Goal: Task Accomplishment & Management: Manage account settings

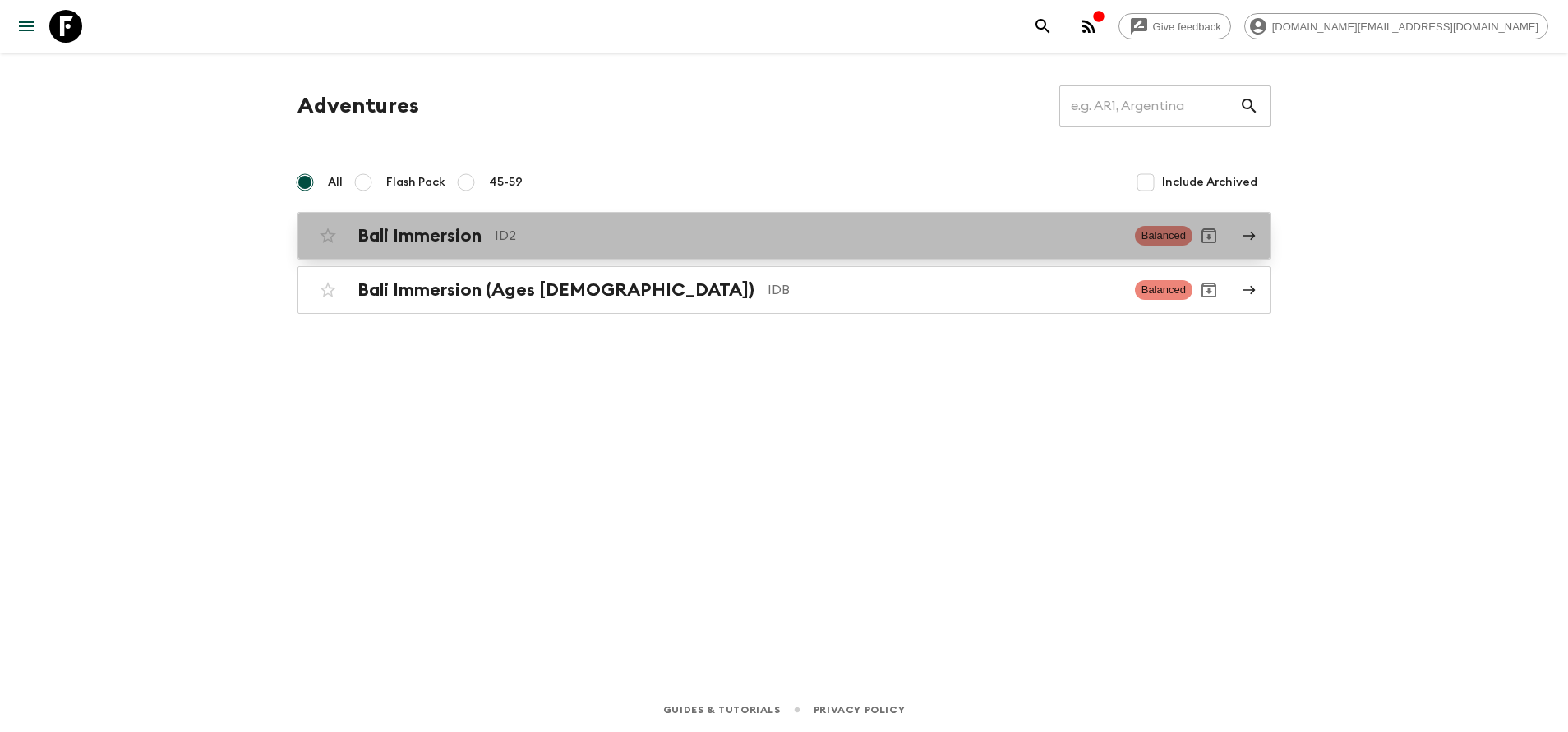
click at [429, 246] on h2 "Bali Immersion" at bounding box center [419, 235] width 124 height 22
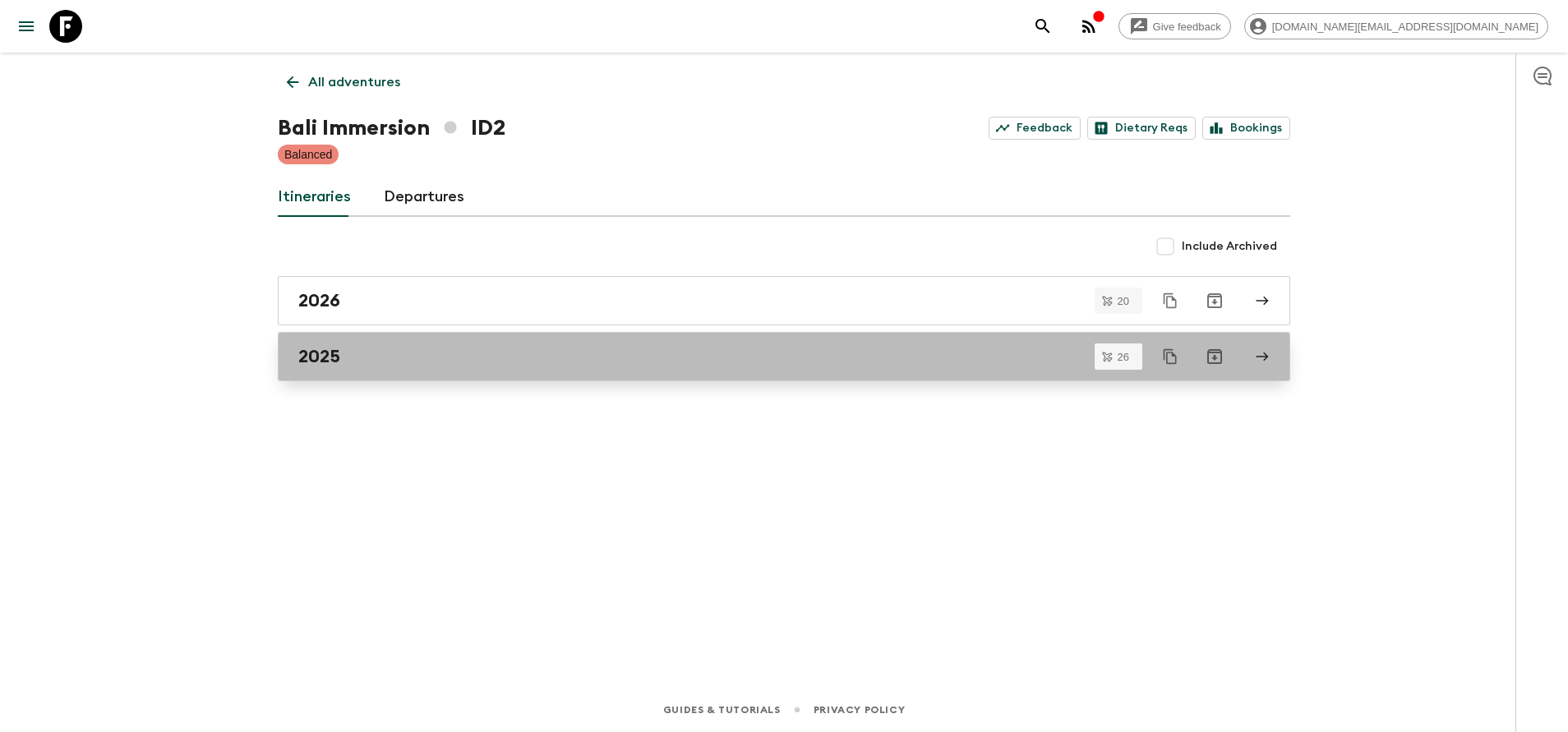
click at [379, 354] on div "2025" at bounding box center [768, 357] width 941 height 22
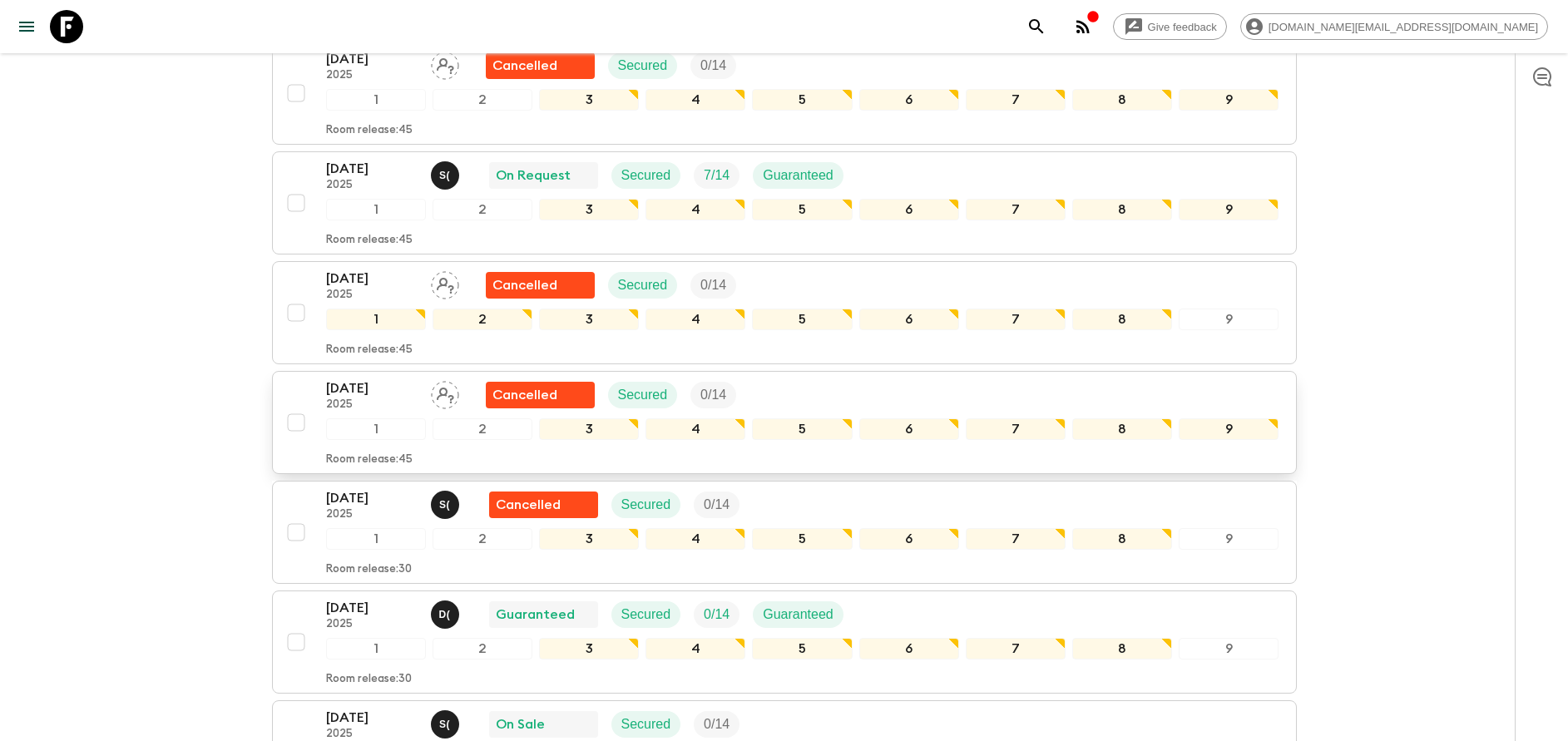
scroll to position [1123, 0]
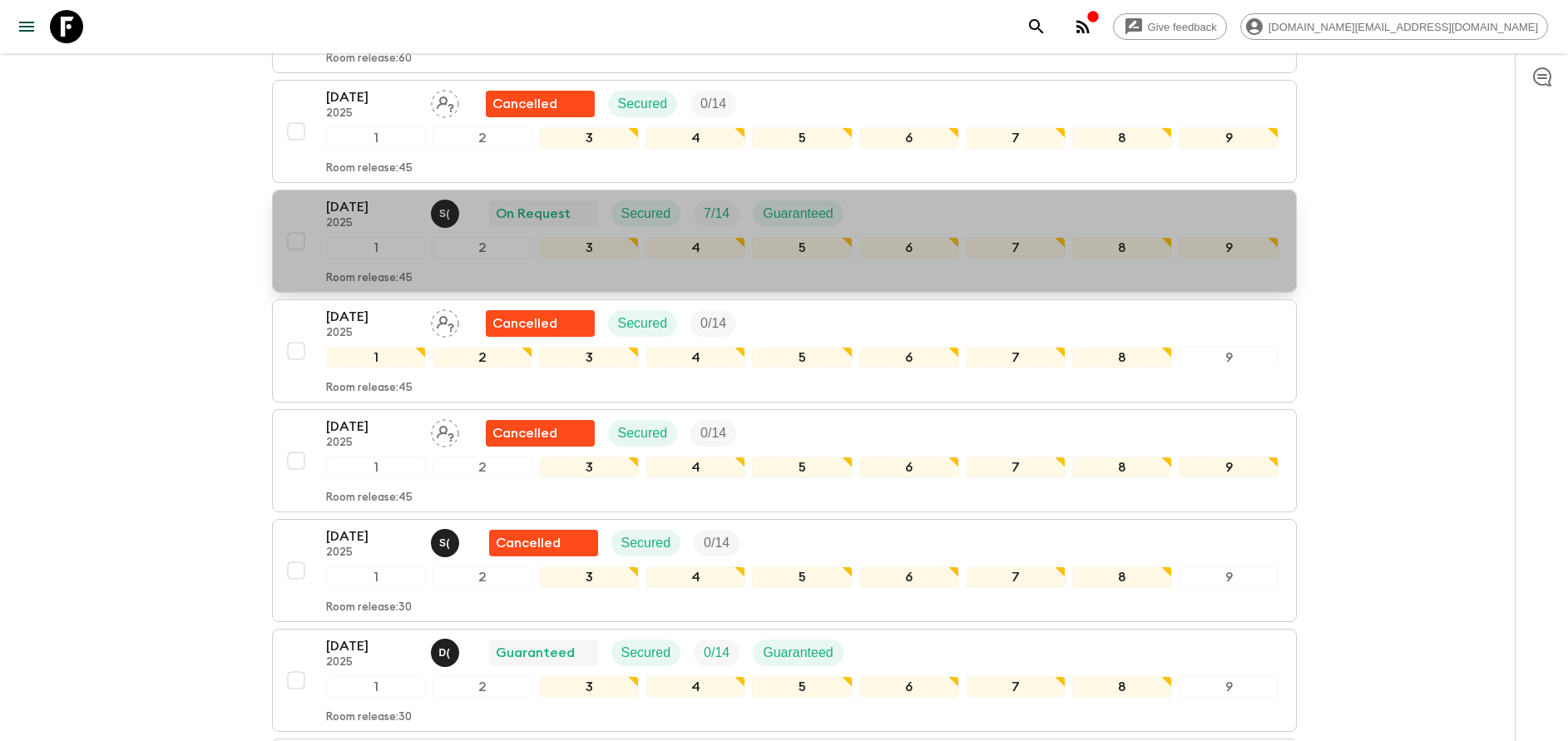
click at [383, 197] on p "[DATE]" at bounding box center [372, 207] width 92 height 20
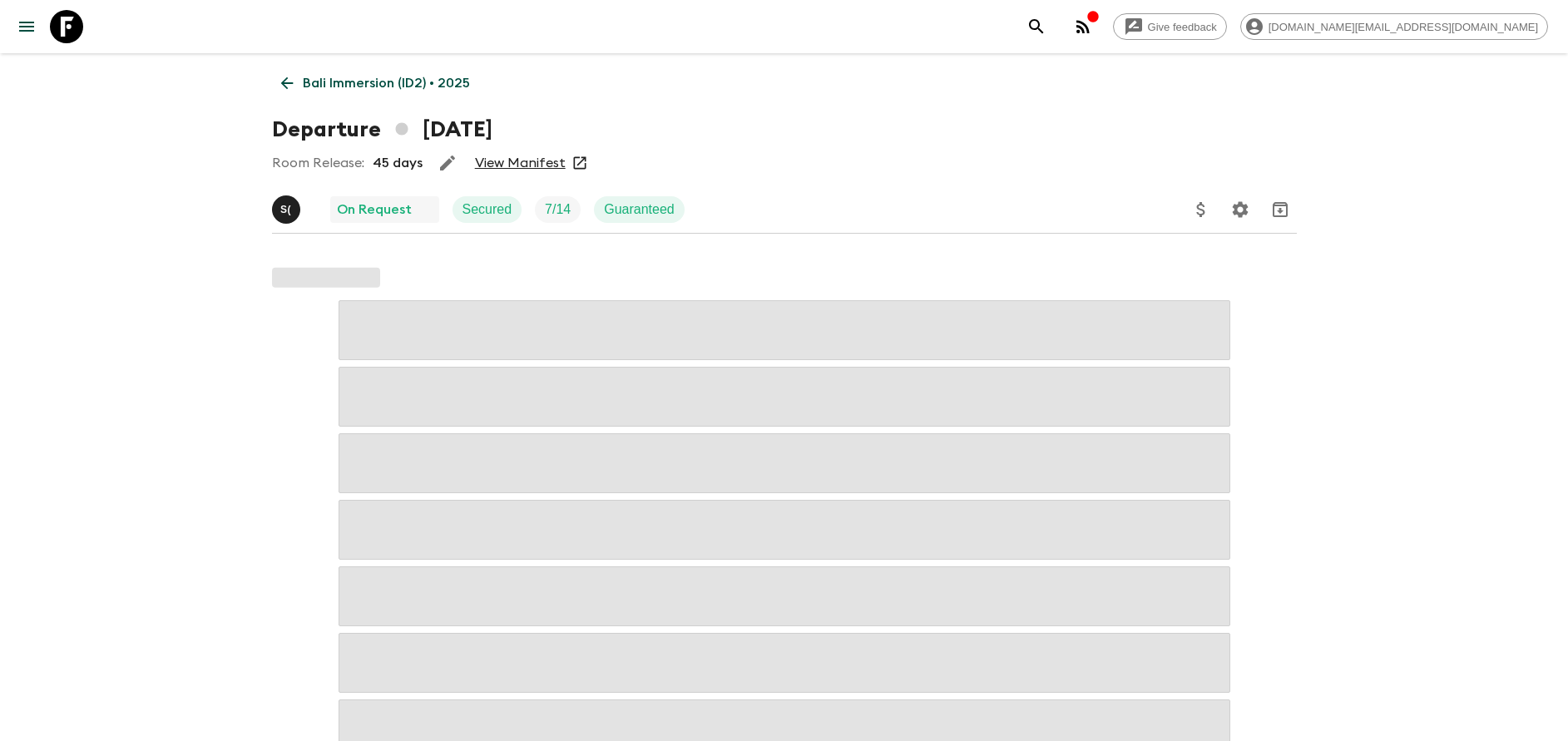
click at [512, 163] on link "View Manifest" at bounding box center [520, 163] width 91 height 16
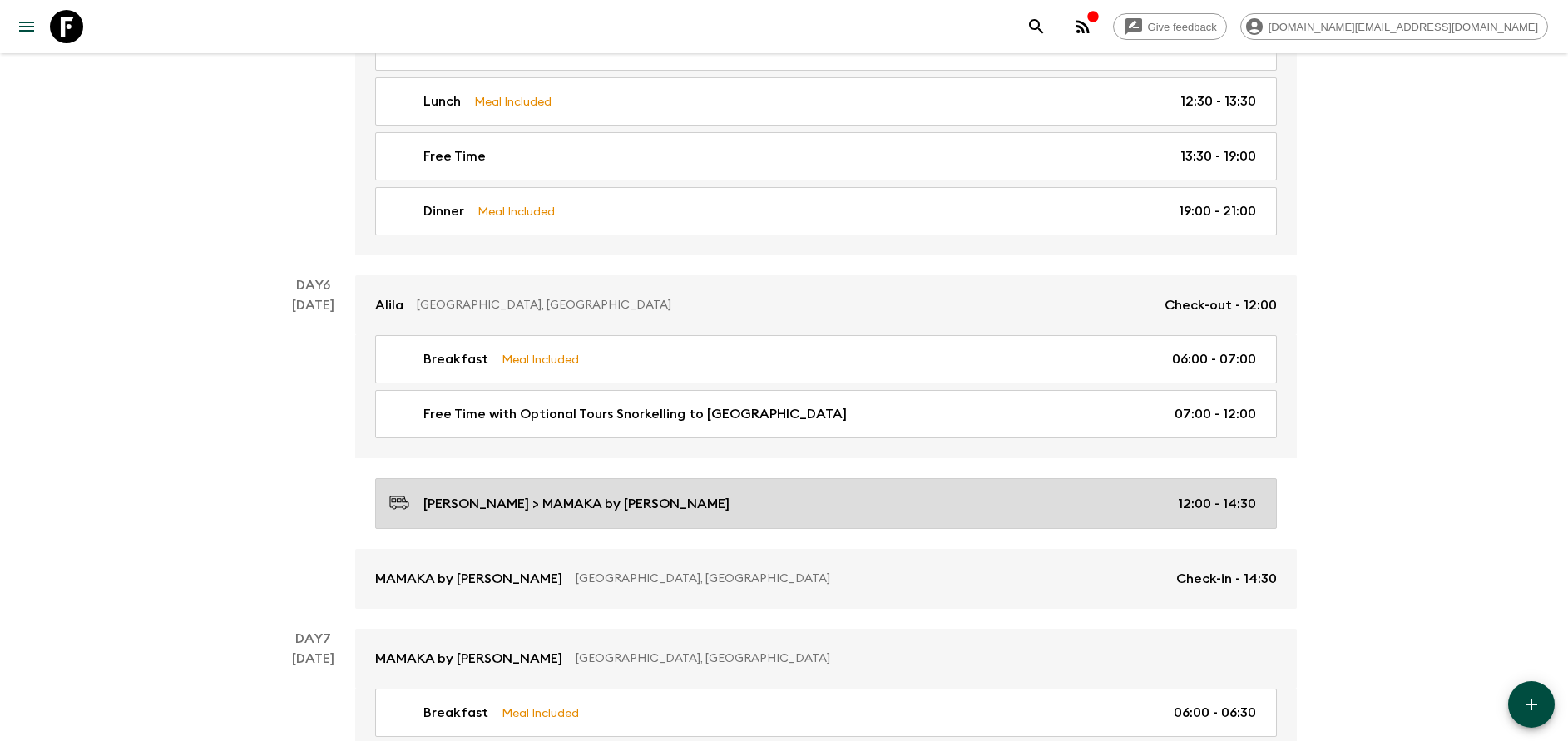
scroll to position [2658, 0]
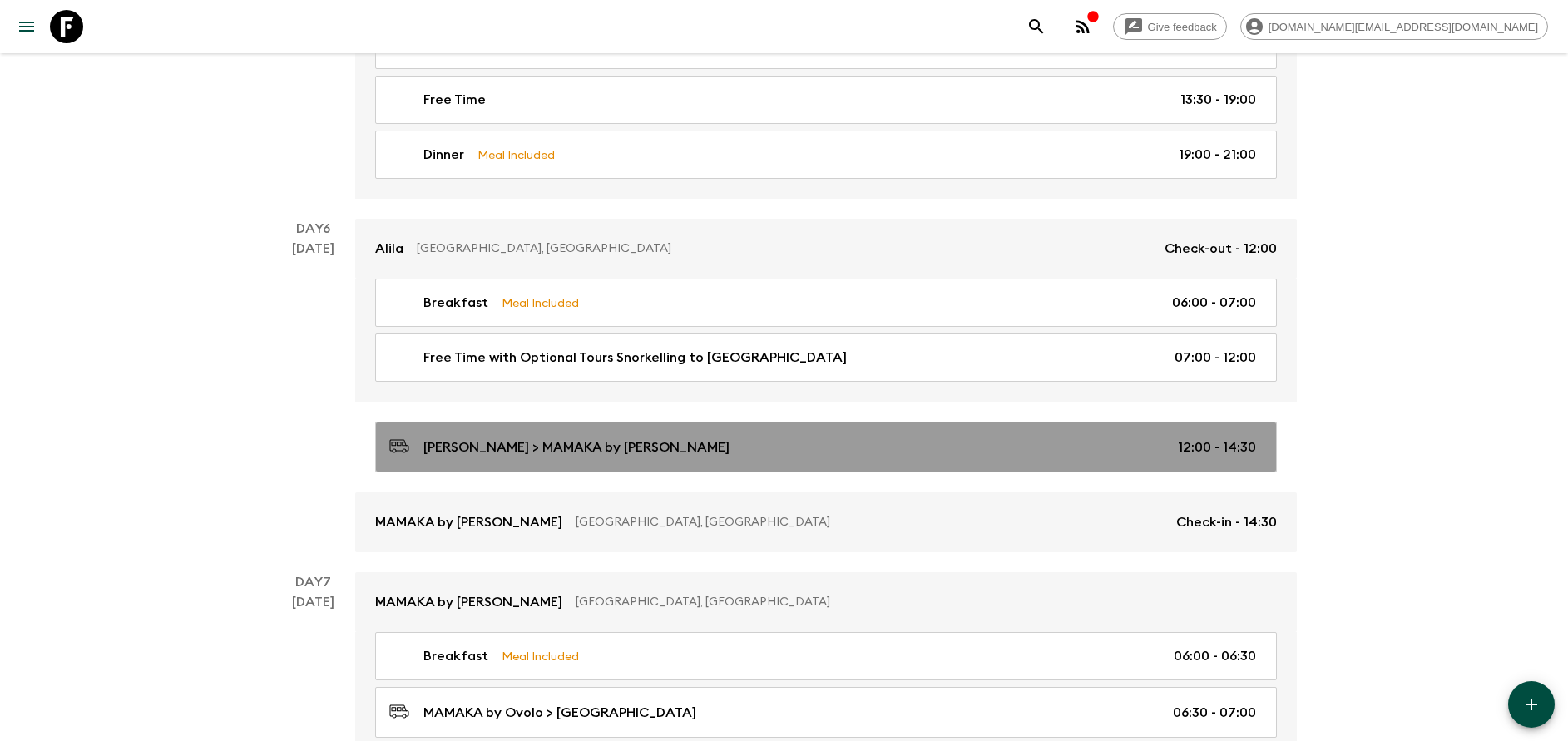
click at [670, 433] on link "[PERSON_NAME] > MAMAKA by Ovolo 12:00 - 14:30" at bounding box center [827, 446] width 902 height 51
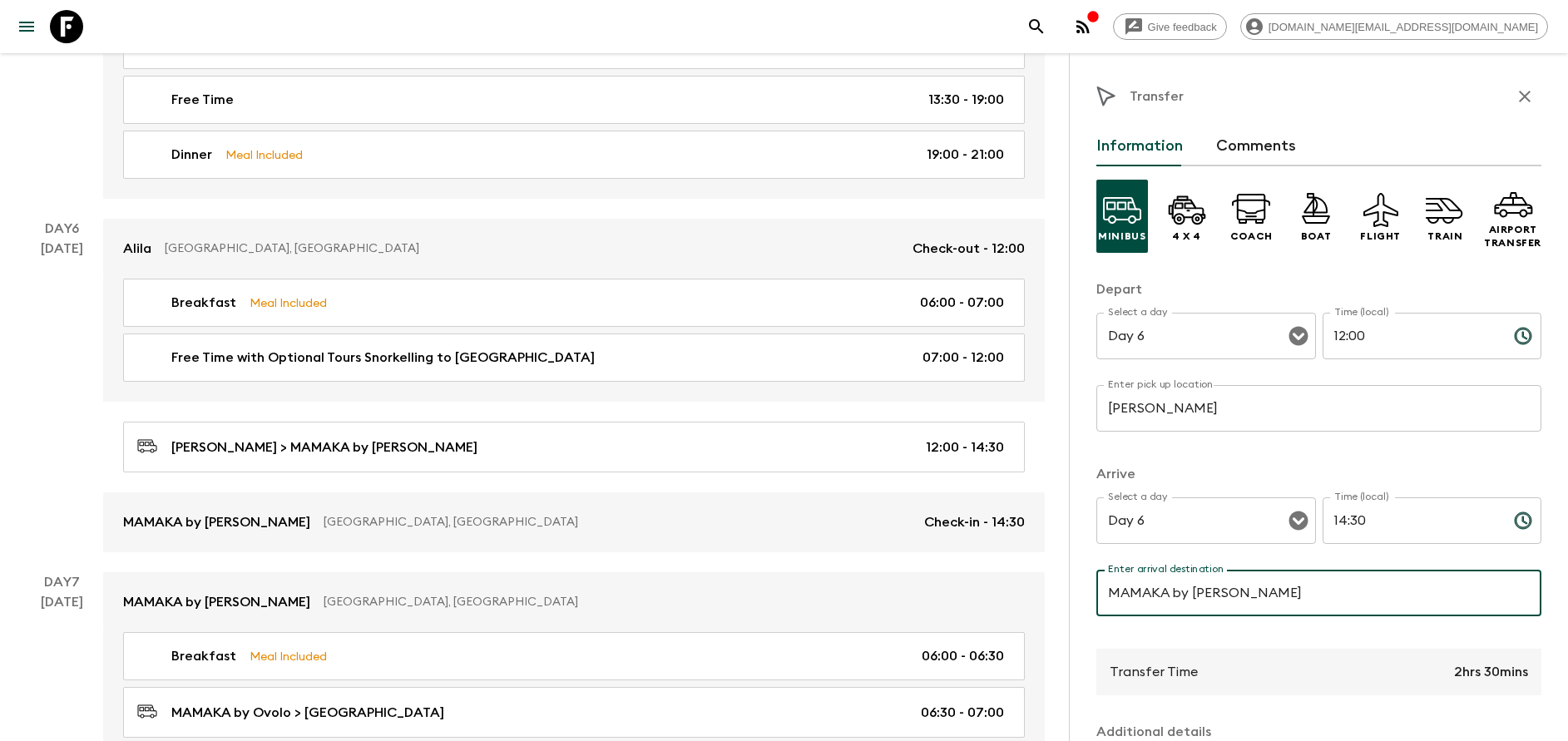
click at [1257, 599] on input "MAMAKA by [PERSON_NAME]" at bounding box center [1319, 593] width 445 height 47
type input "[GEOGRAPHIC_DATA]"
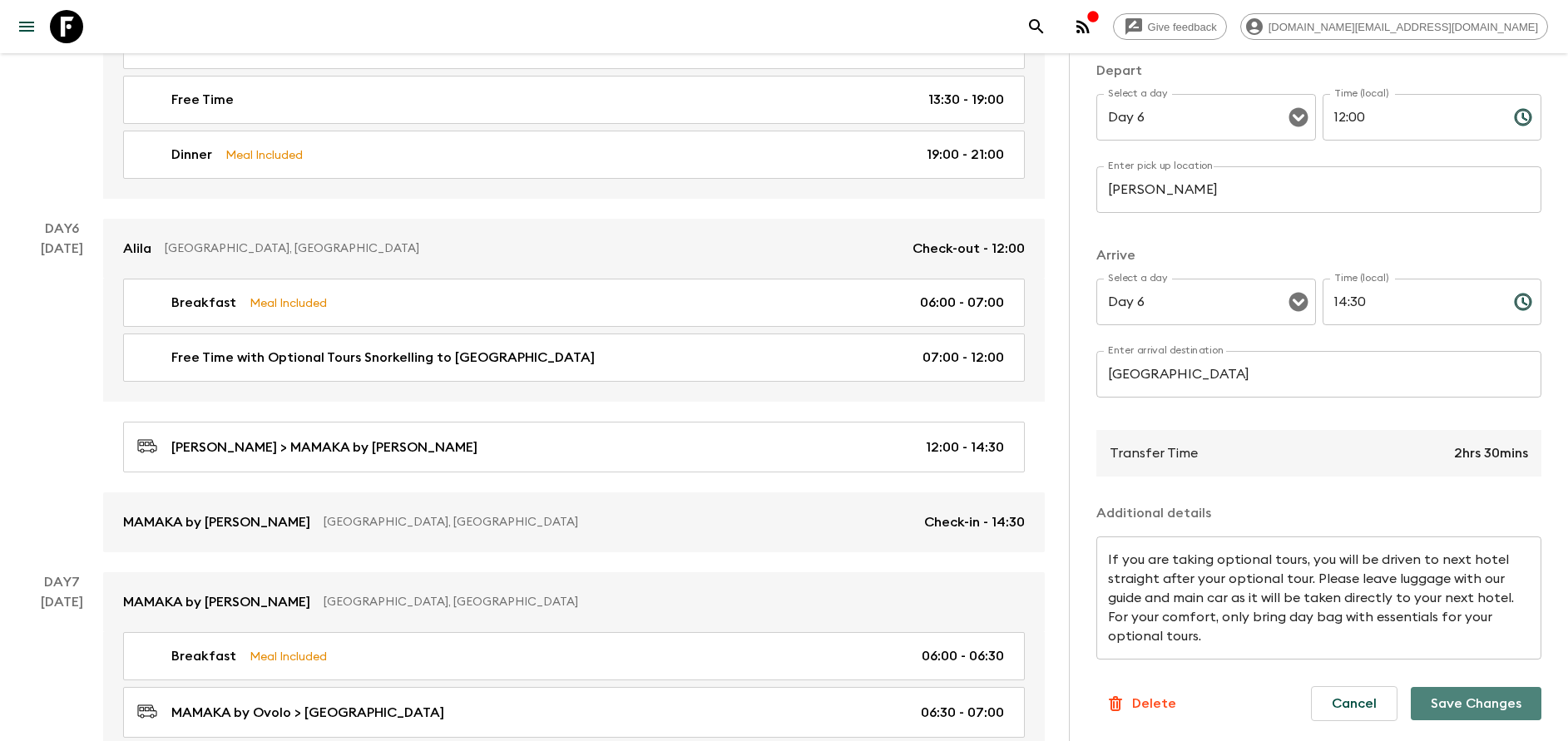
click at [1468, 698] on button "Save Changes" at bounding box center [1476, 703] width 130 height 34
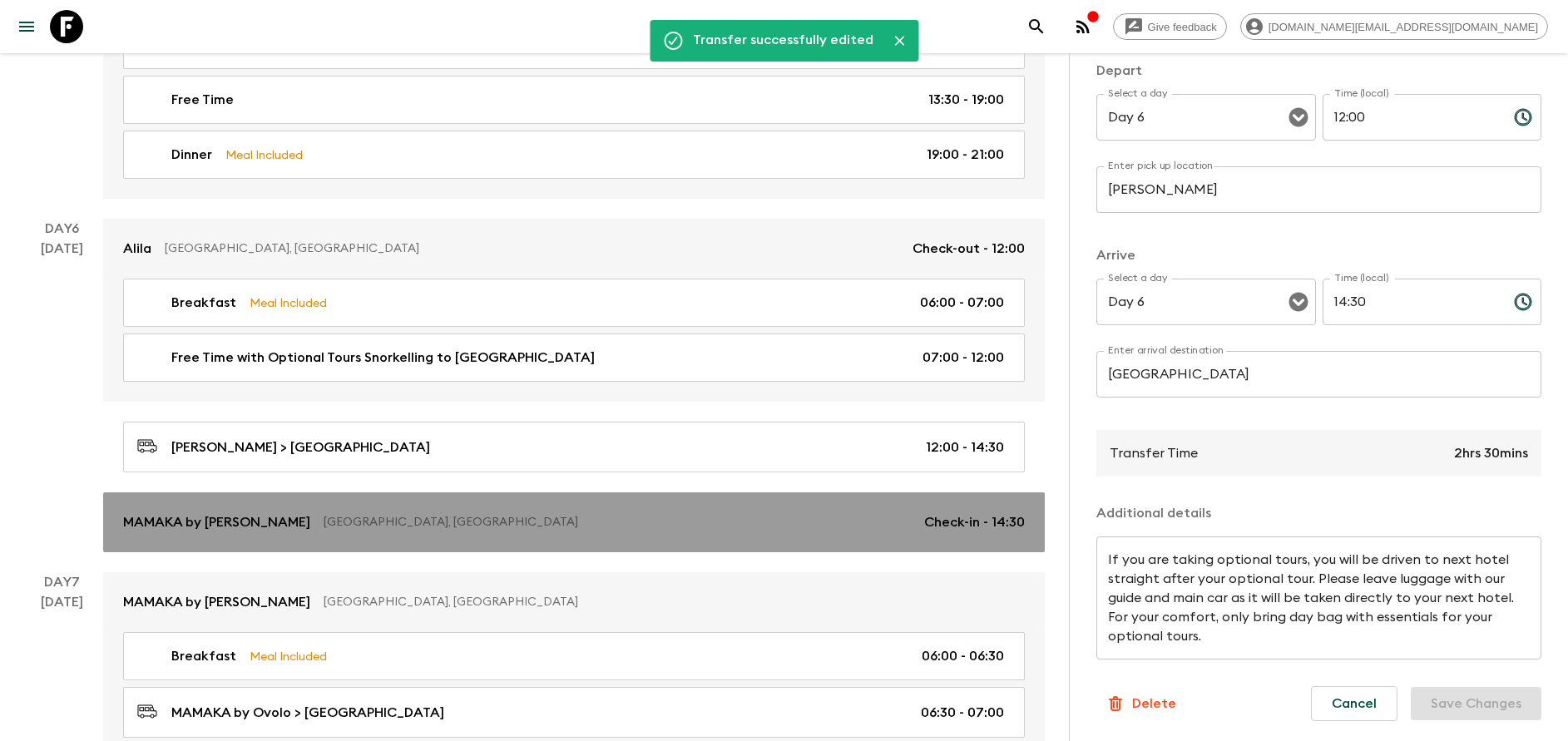
click at [339, 530] on div "MAMAKA by [PERSON_NAME], [GEOGRAPHIC_DATA] Check-in - 14:30" at bounding box center [575, 522] width 902 height 20
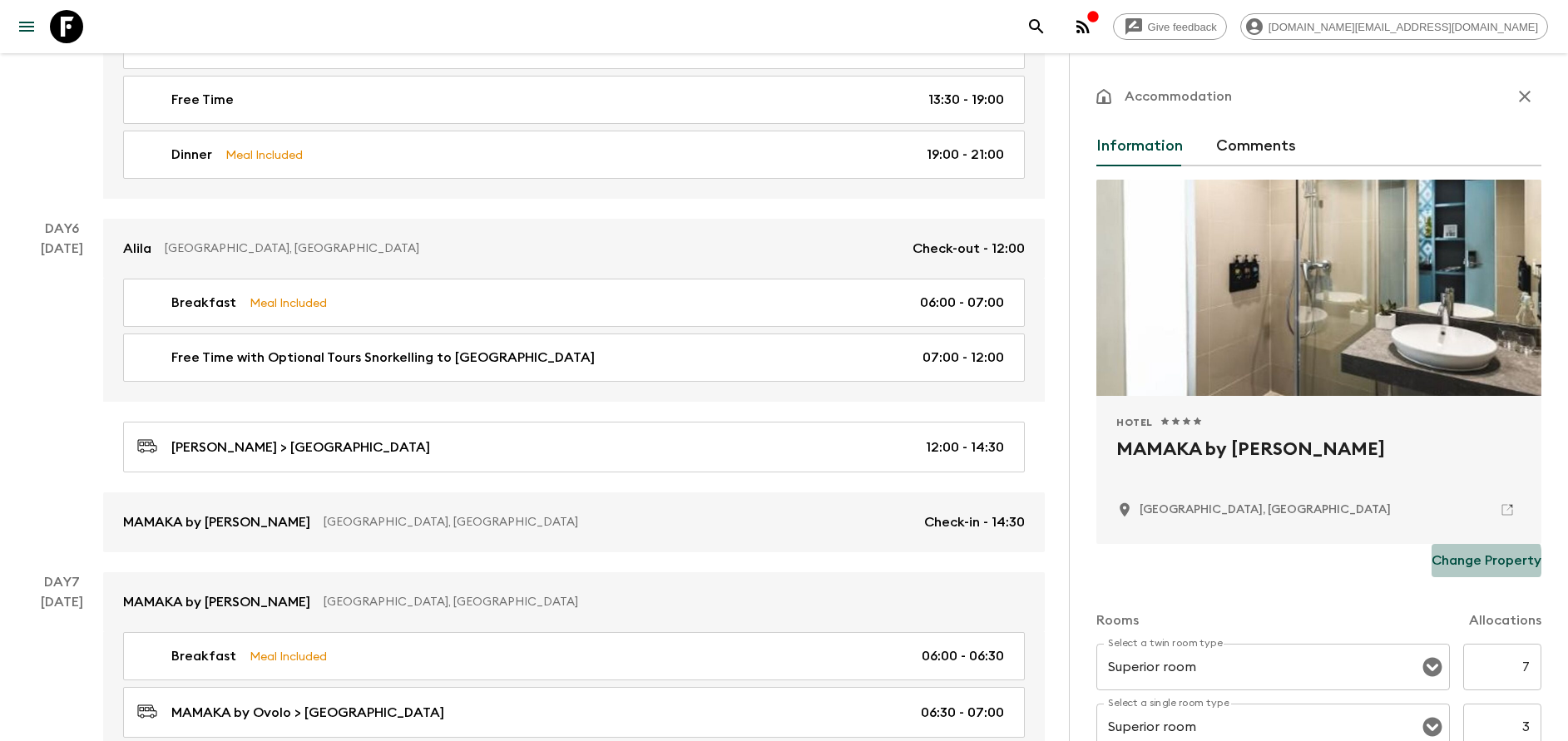
click at [1448, 561] on p "Change Property" at bounding box center [1487, 560] width 110 height 20
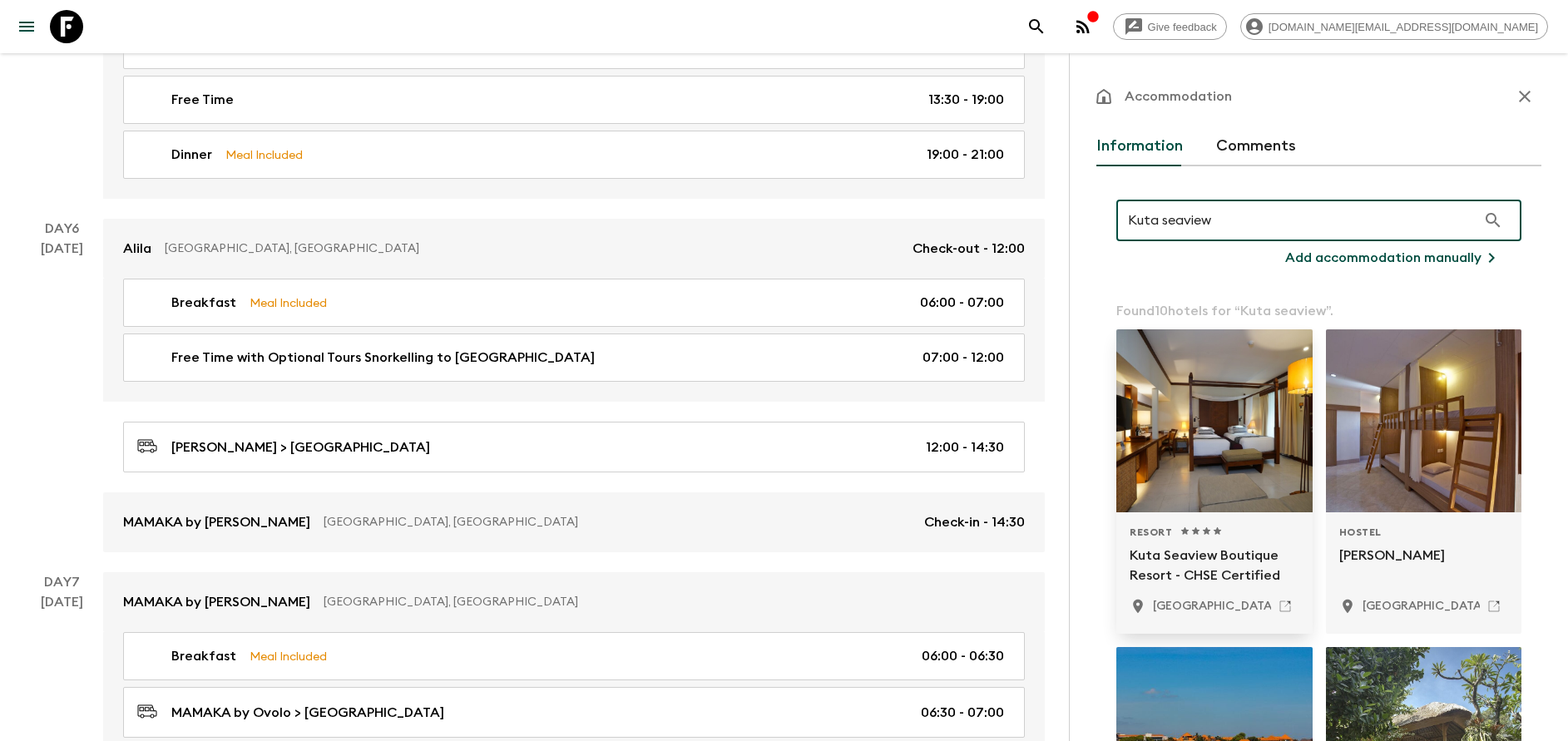
type input "Kuta seaview"
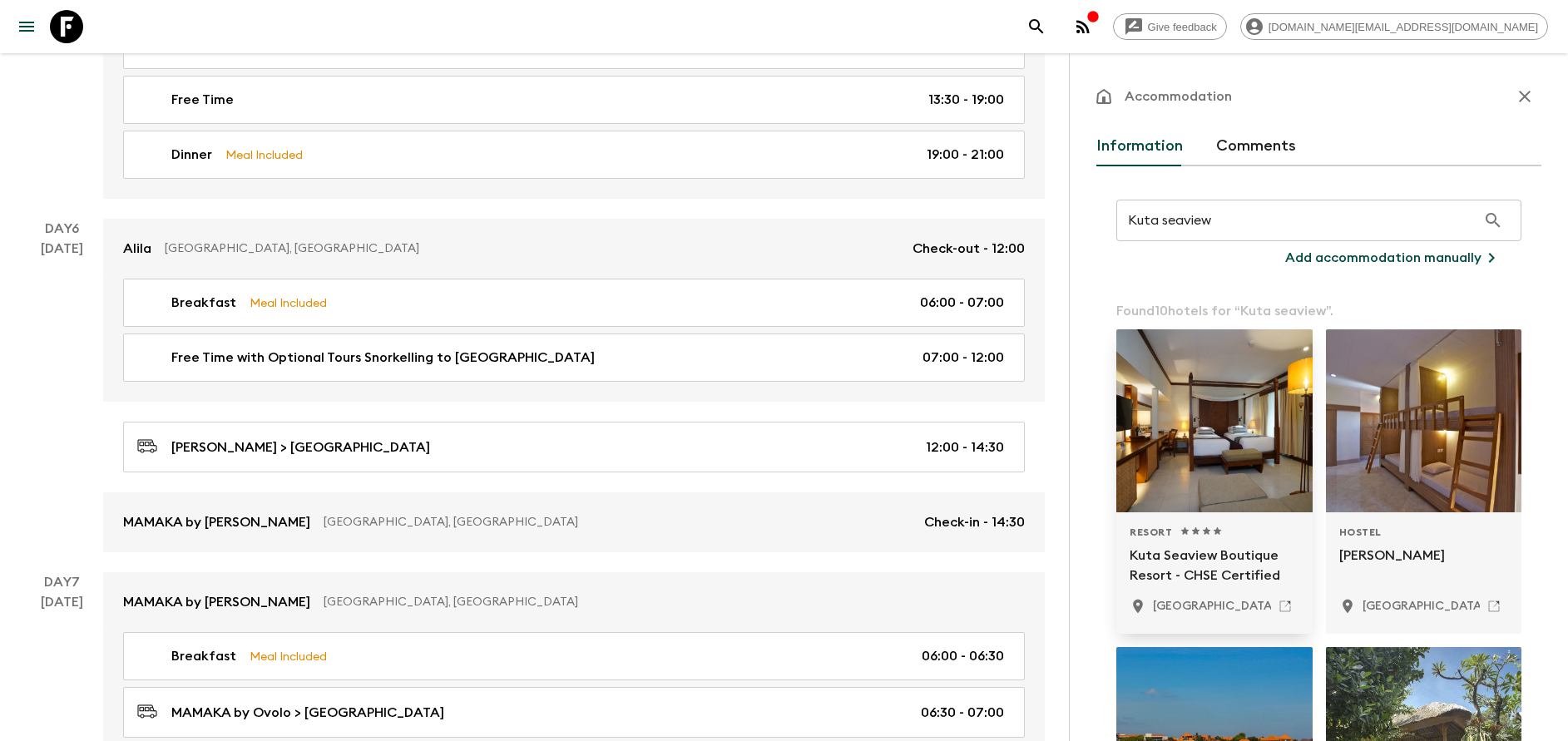
click at [1205, 568] on p "Kuta Seaview Boutique Resort - CHSE Certified" at bounding box center [1215, 566] width 170 height 40
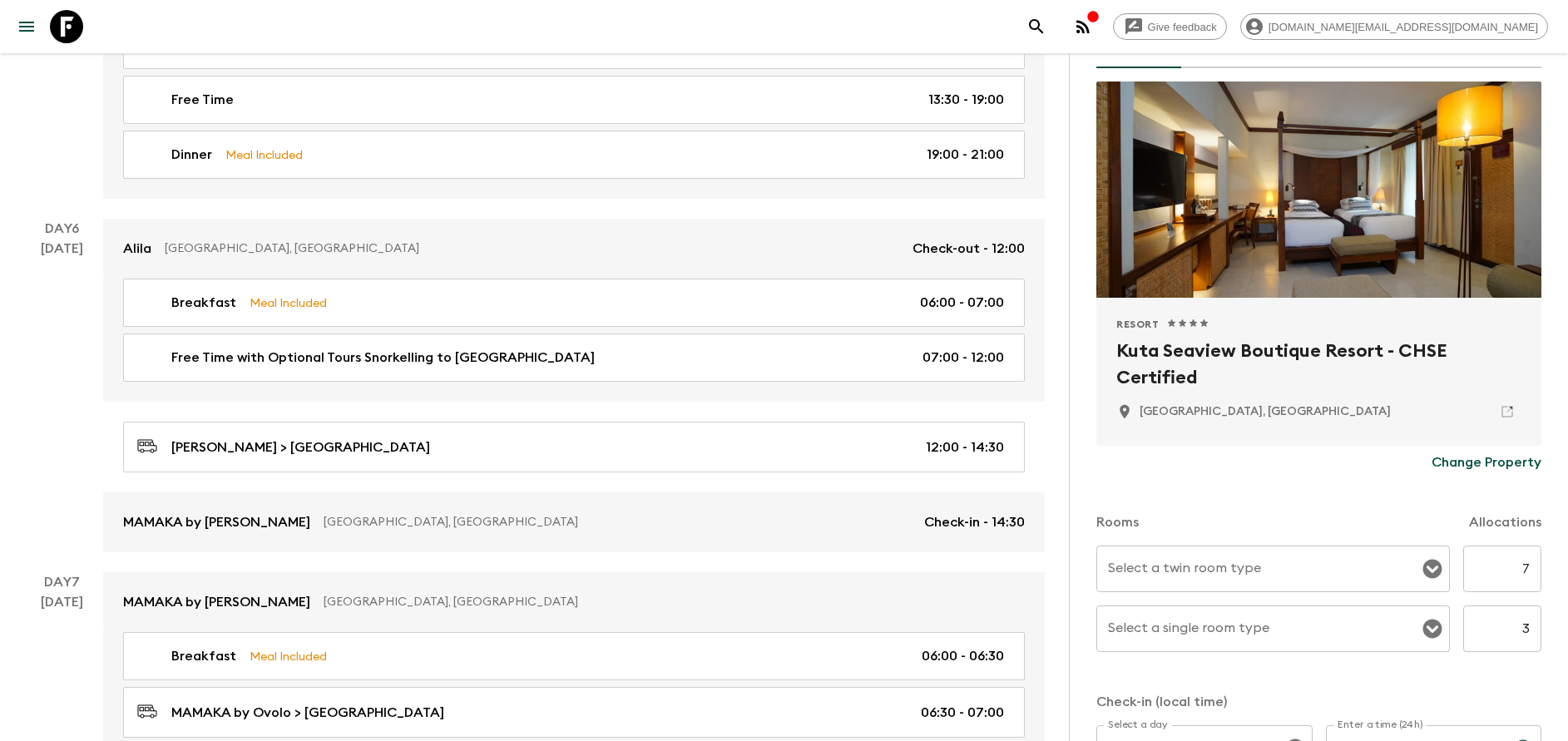
scroll to position [250, 0]
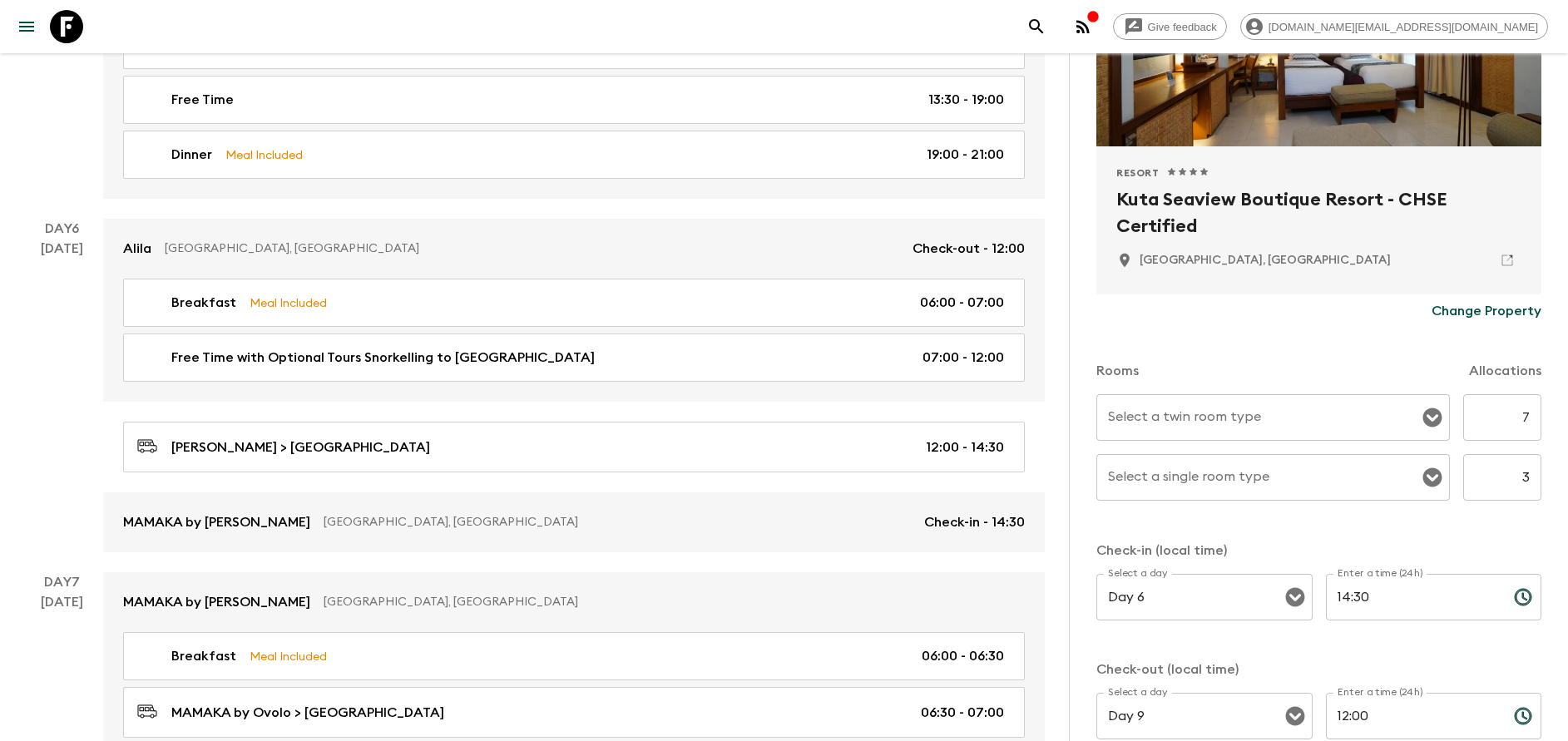
click at [1279, 401] on div "Select a twin room type" at bounding box center [1273, 417] width 353 height 47
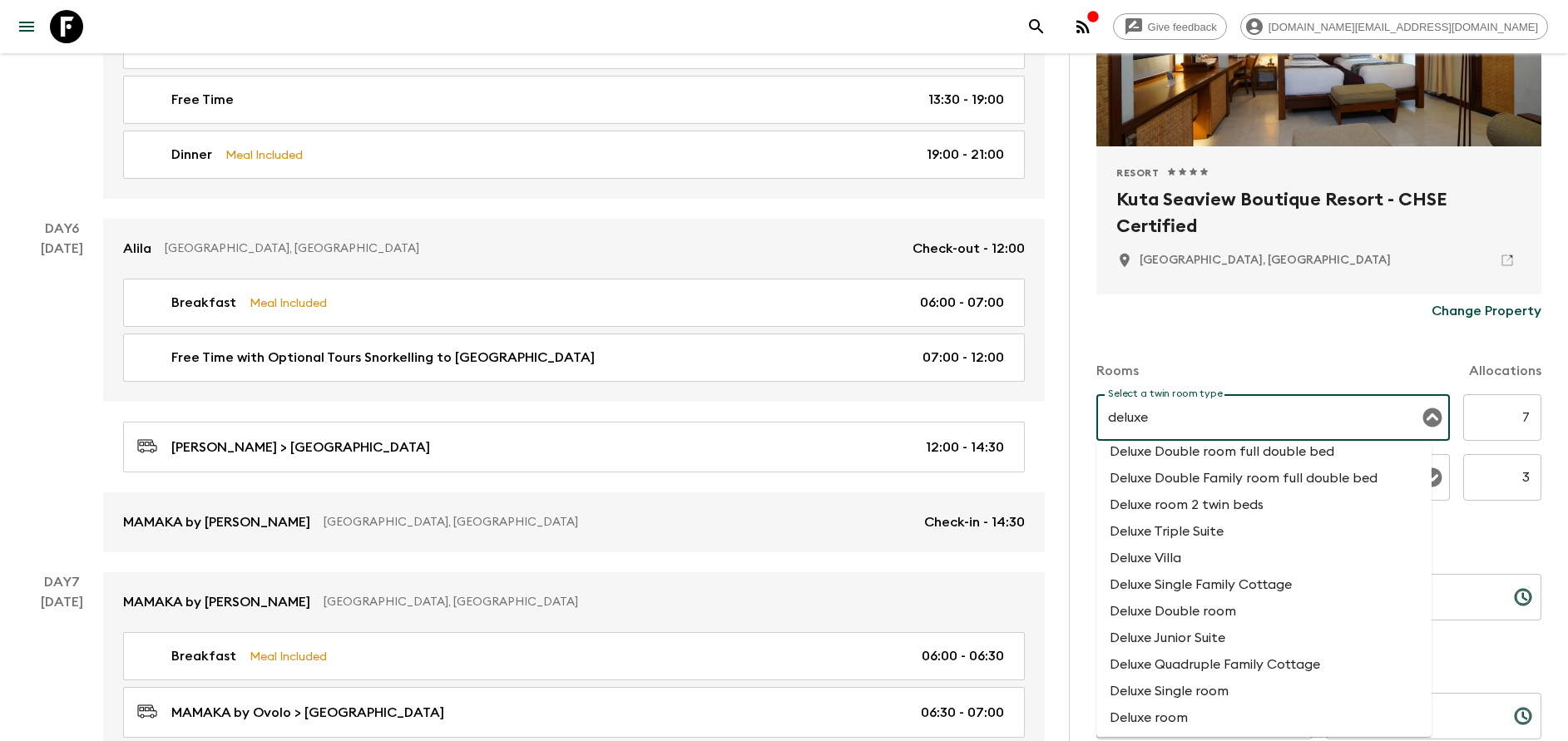
scroll to position [124, 0]
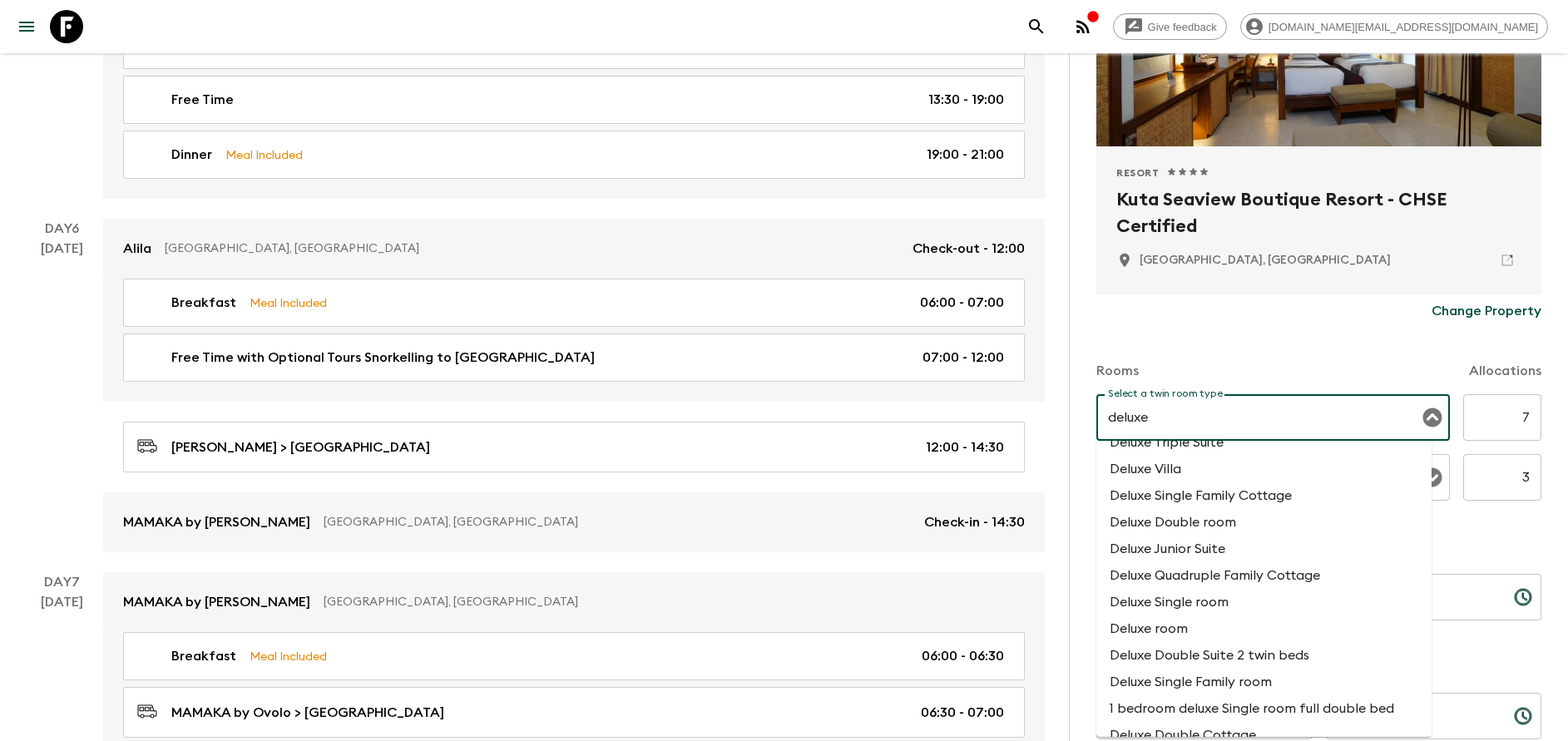
click at [1191, 630] on li "Deluxe room" at bounding box center [1264, 629] width 335 height 27
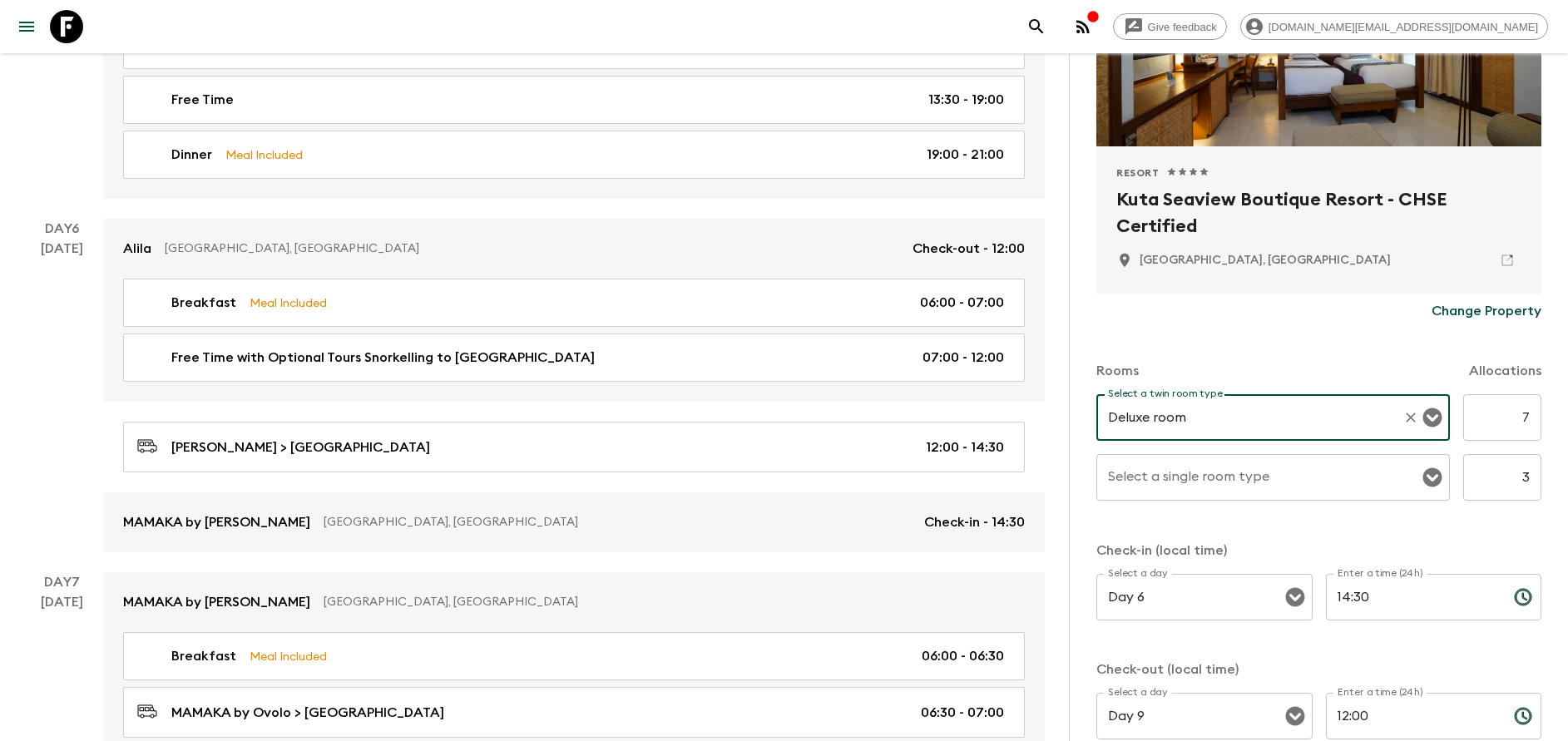
type input "Deluxe room"
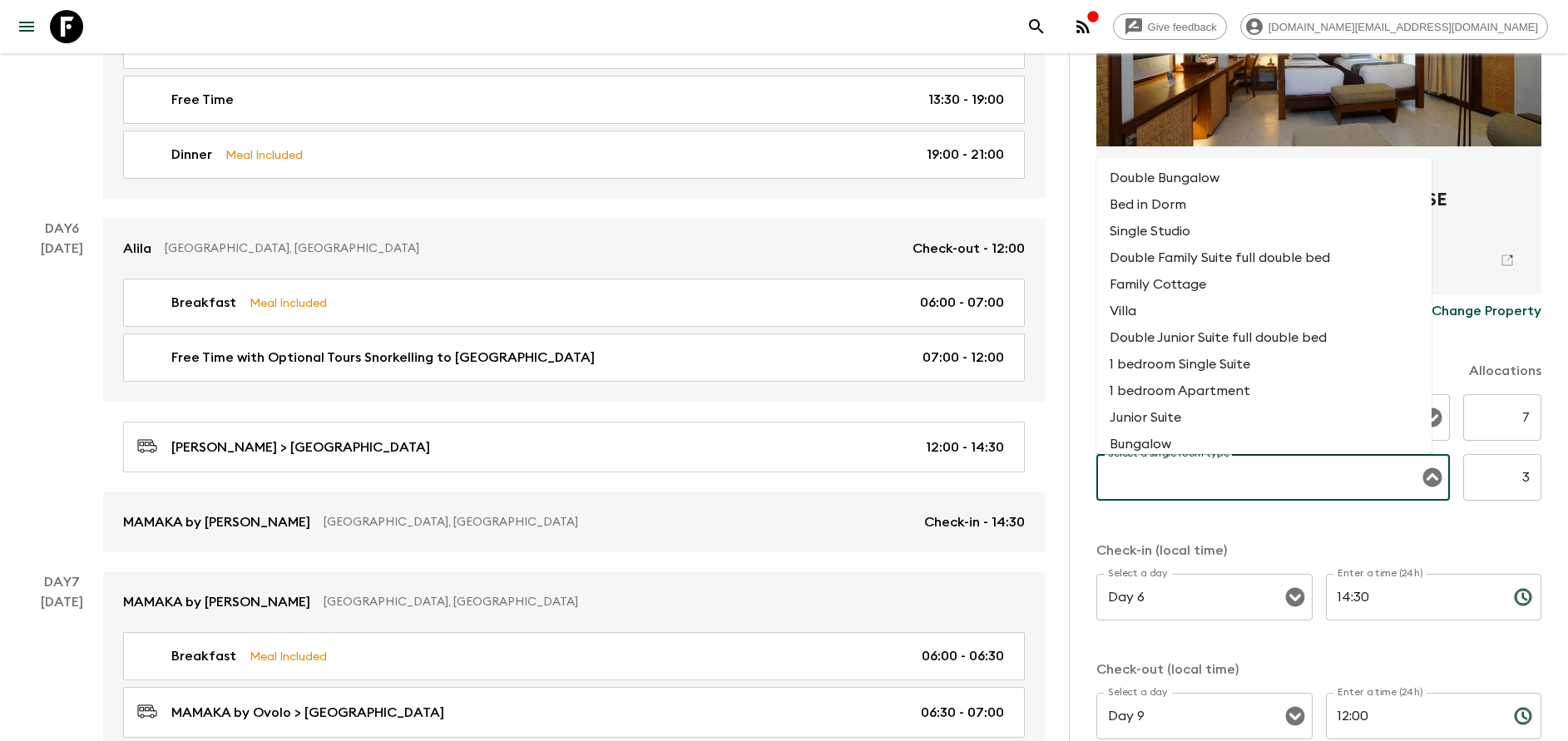
click at [1180, 489] on input "Select a single room type" at bounding box center [1261, 477] width 313 height 32
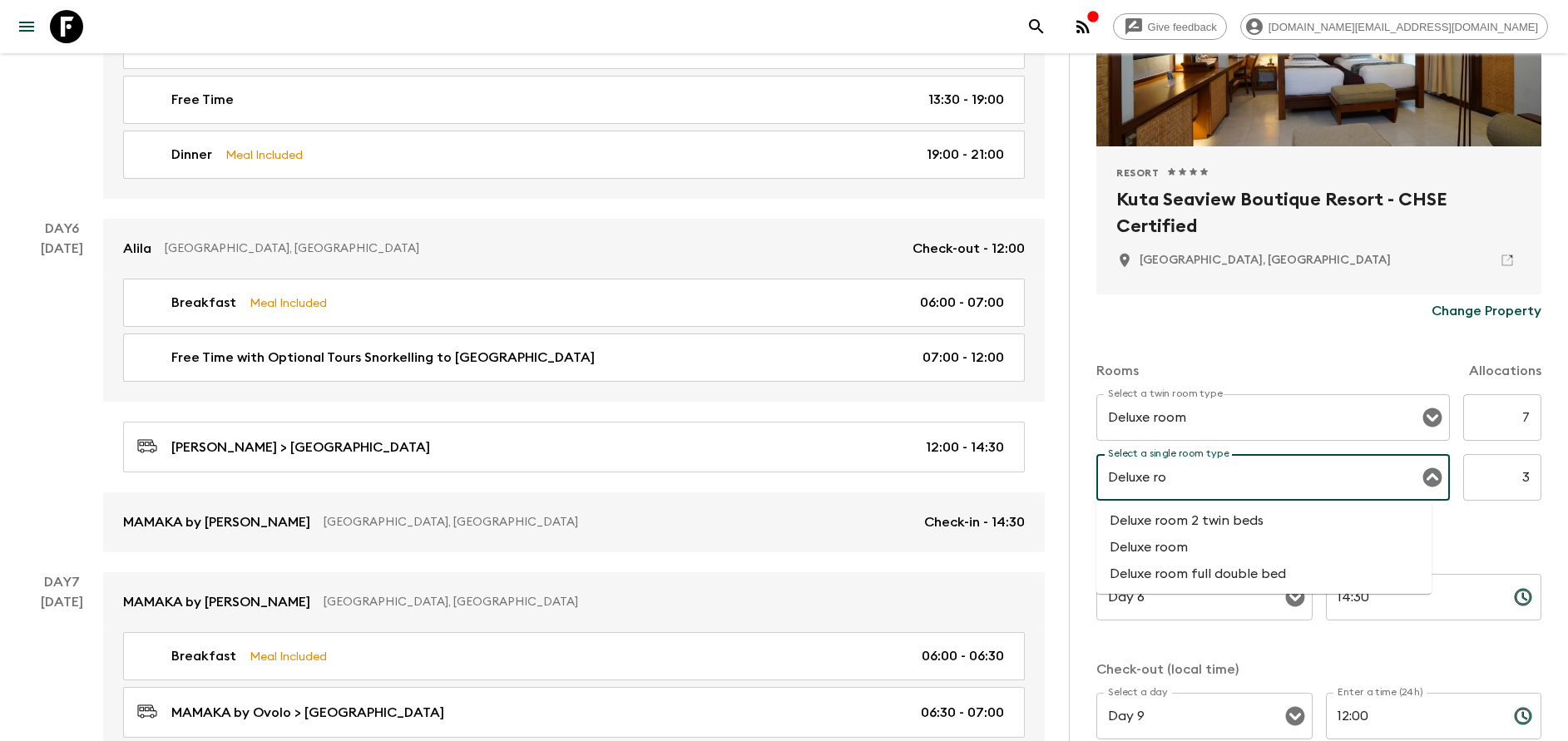
click at [1185, 554] on li "Deluxe room" at bounding box center [1264, 548] width 335 height 27
type input "Deluxe room"
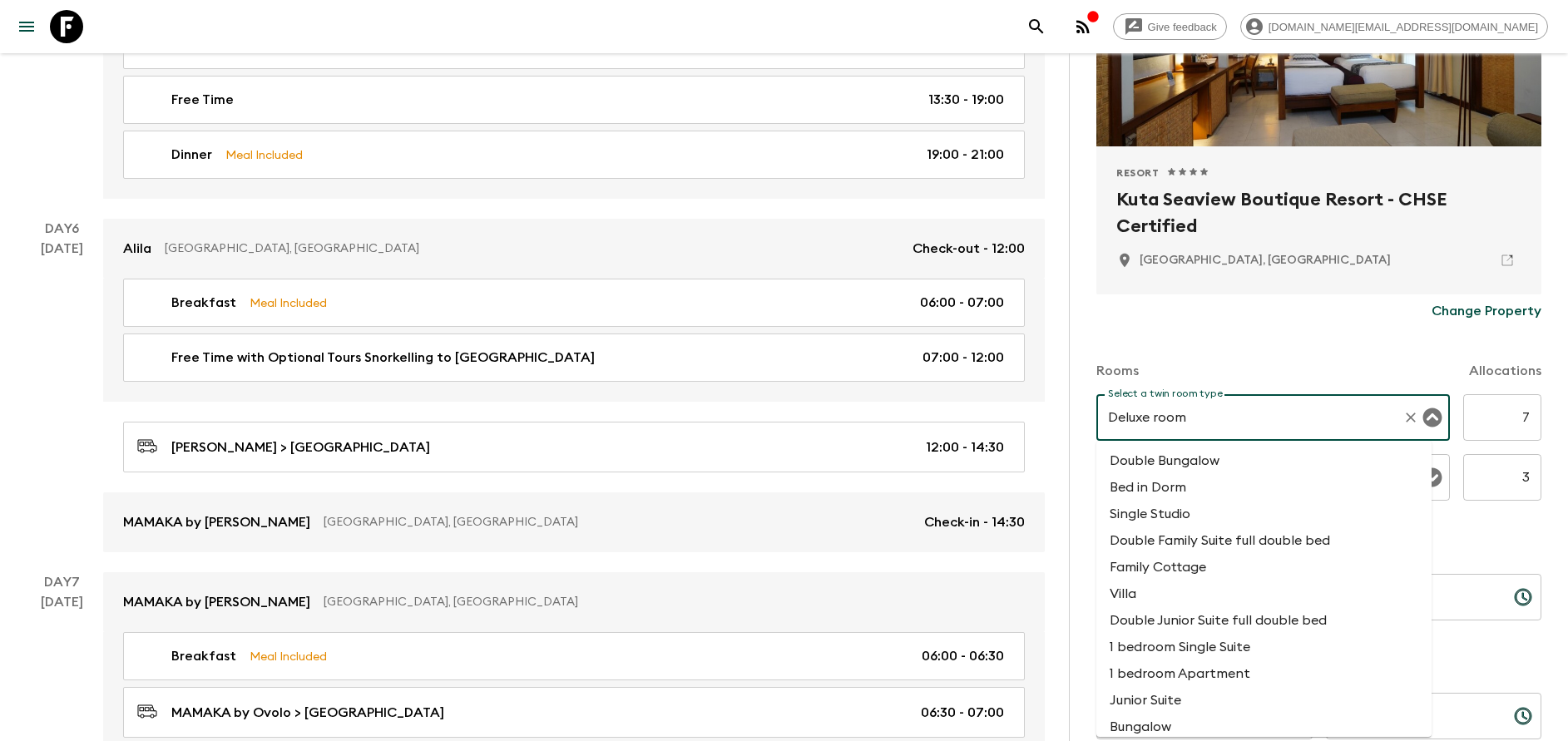
click at [1157, 416] on input "Deluxe room" at bounding box center [1250, 417] width 292 height 32
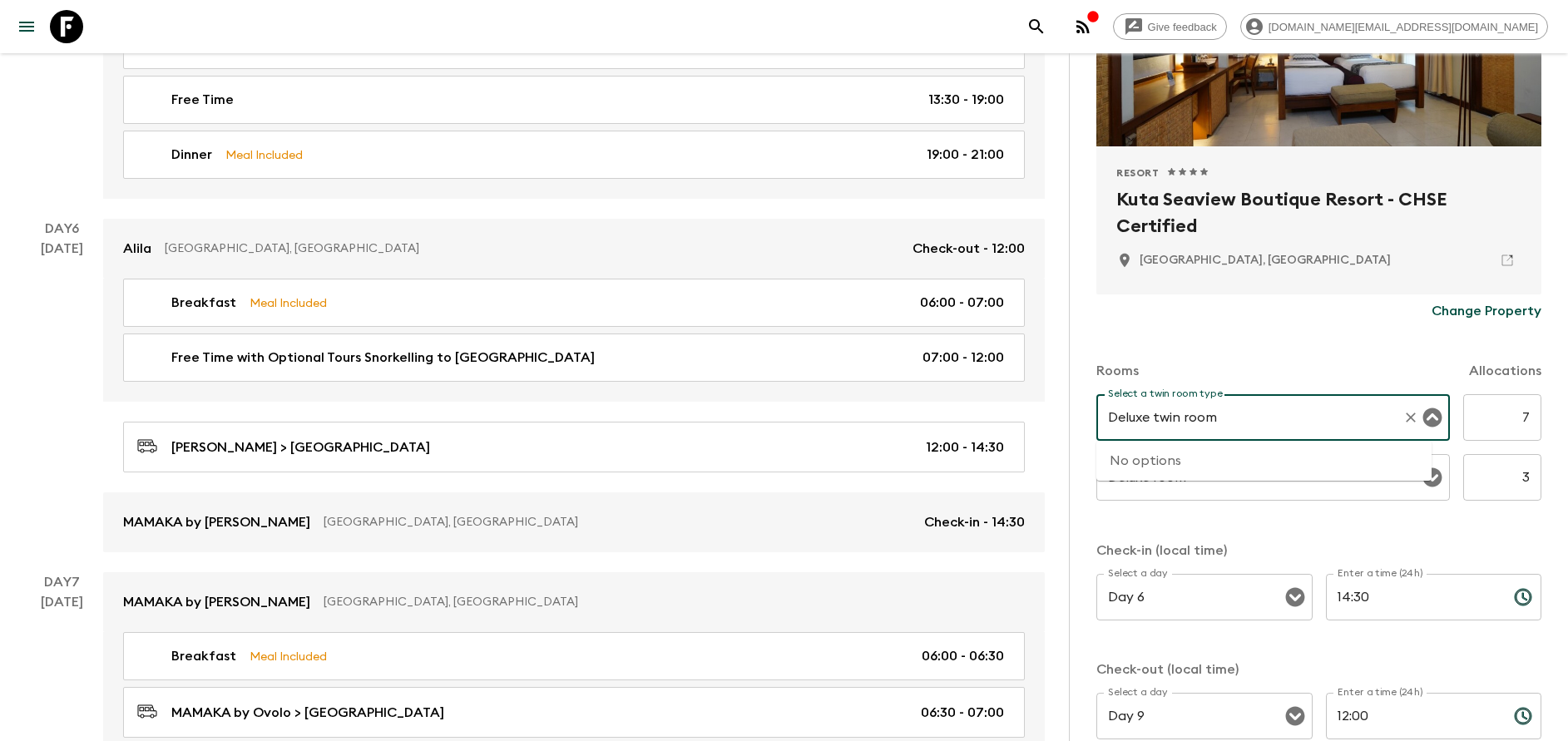
click at [1161, 416] on input "Deluxe twin room" at bounding box center [1250, 417] width 292 height 32
type input "Deluxe room"
click at [1193, 486] on li "Deluxe room" at bounding box center [1264, 487] width 335 height 27
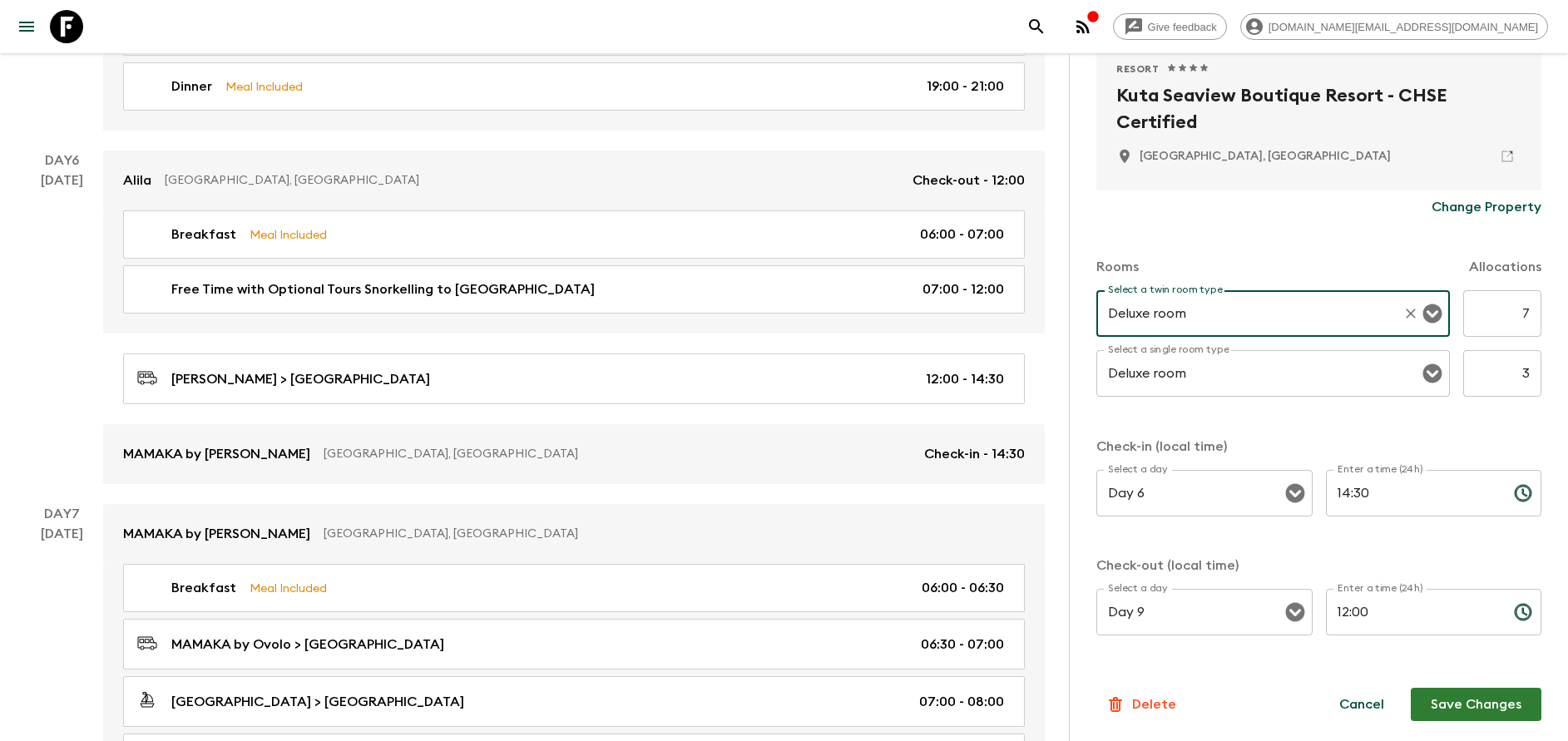
scroll to position [2782, 0]
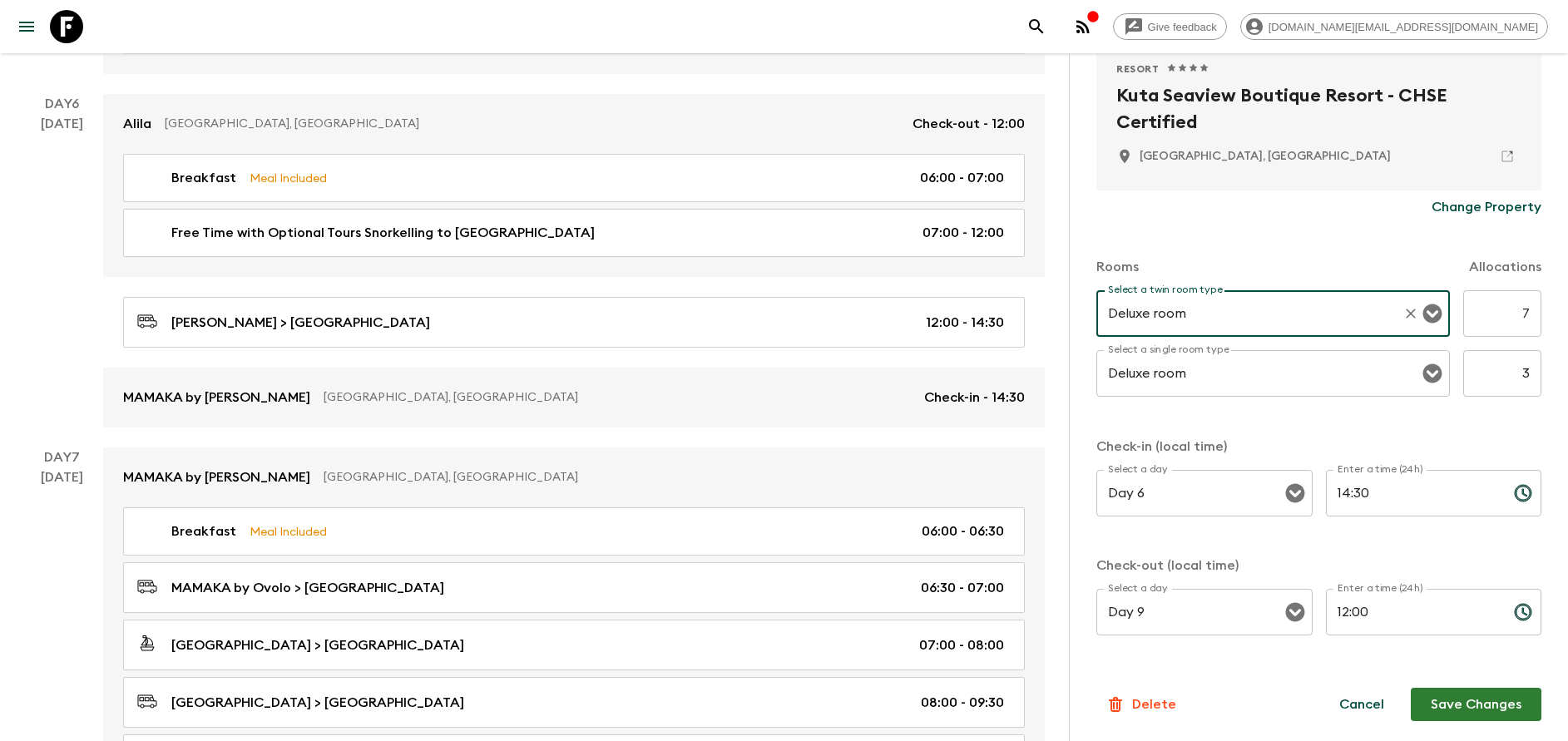
click at [1459, 699] on button "Save Changes" at bounding box center [1476, 704] width 130 height 34
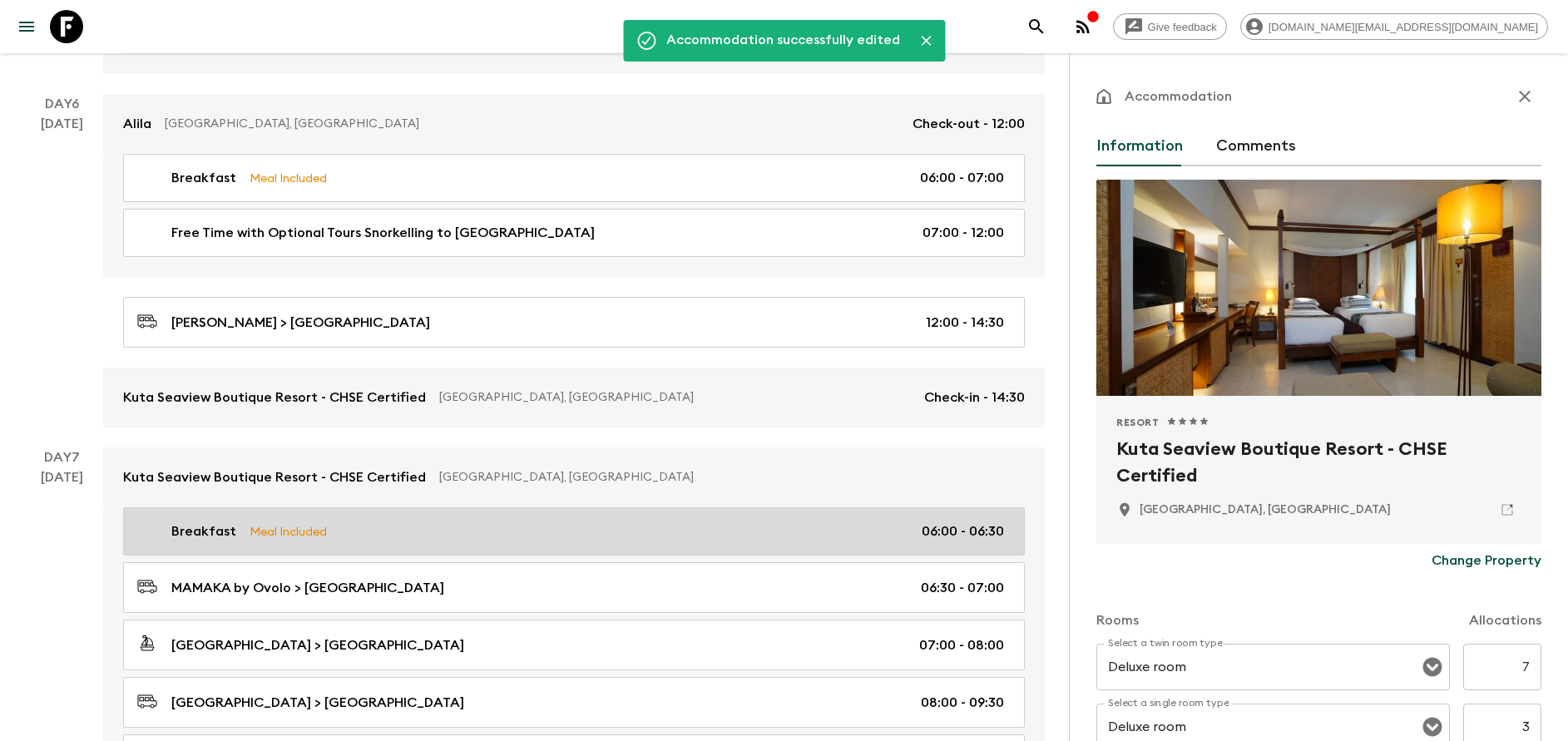
click at [376, 532] on div "Breakfast Meal Included 06:00 - 06:30" at bounding box center [570, 531] width 867 height 20
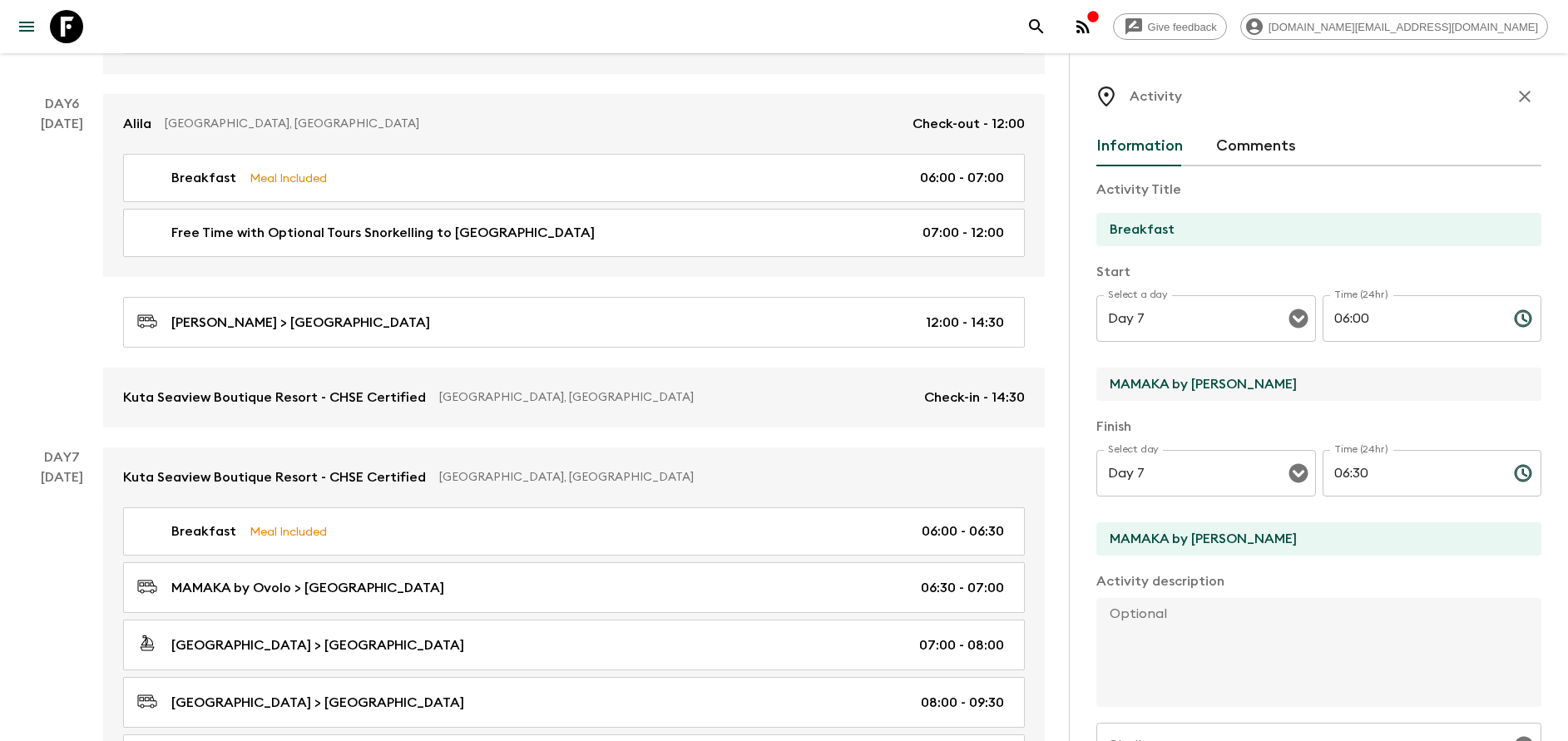
drag, startPoint x: 1269, startPoint y: 398, endPoint x: 1253, endPoint y: 398, distance: 16.0
click at [1256, 398] on input "MAMAKA by [PERSON_NAME]" at bounding box center [1312, 384] width 432 height 34
type input "[GEOGRAPHIC_DATA]"
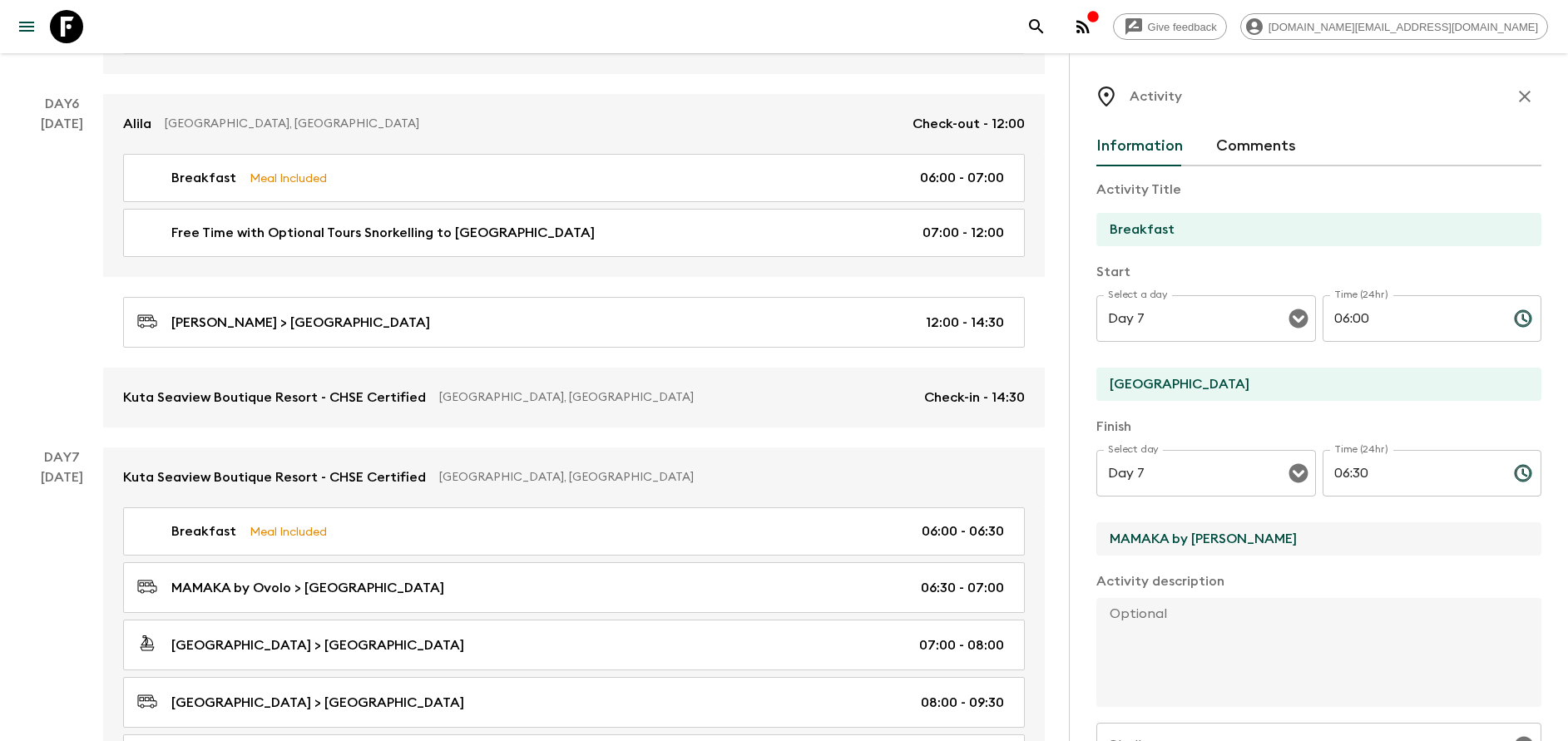
click at [1238, 547] on input "MAMAKA by [PERSON_NAME]" at bounding box center [1312, 538] width 432 height 34
type input "[GEOGRAPHIC_DATA]"
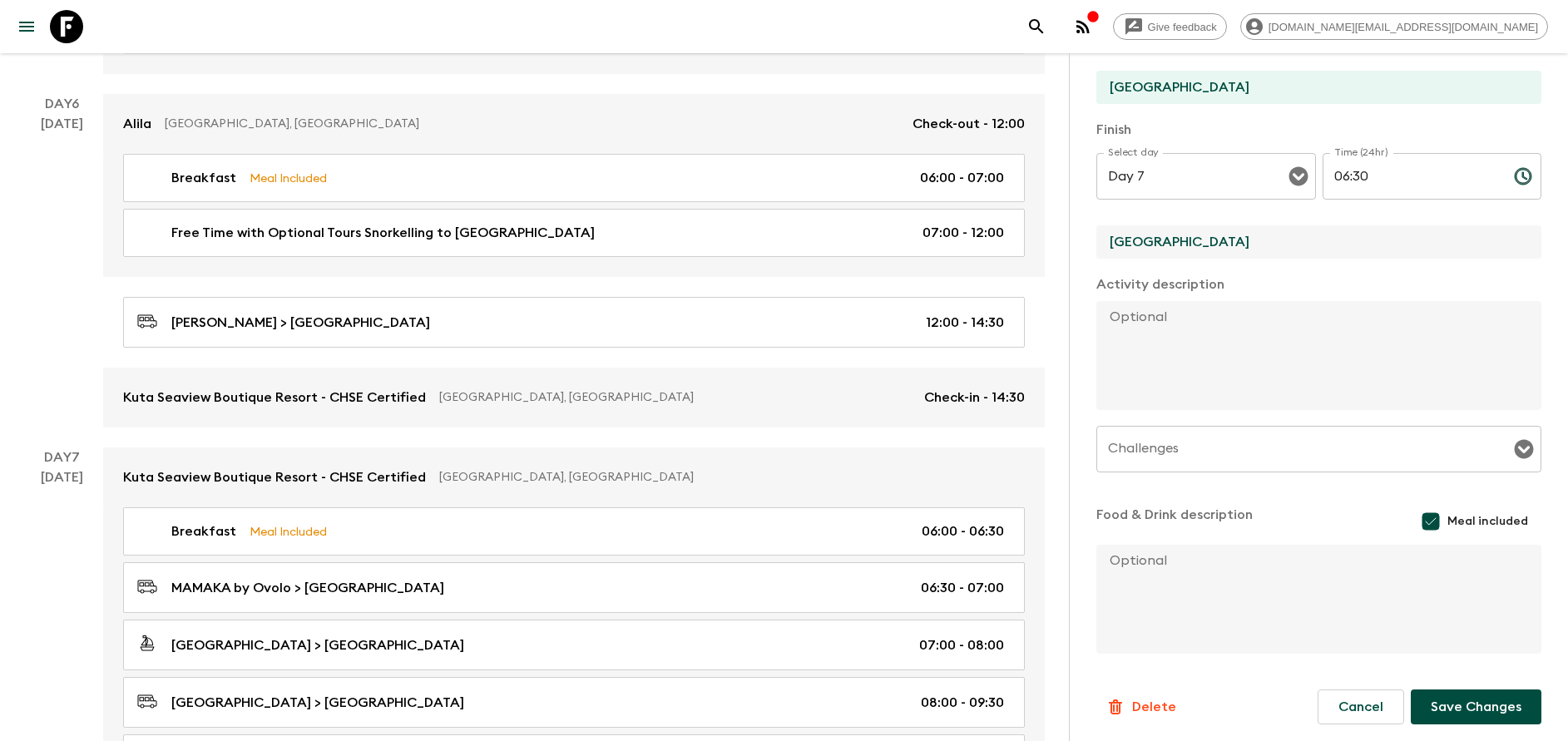
scroll to position [301, 0]
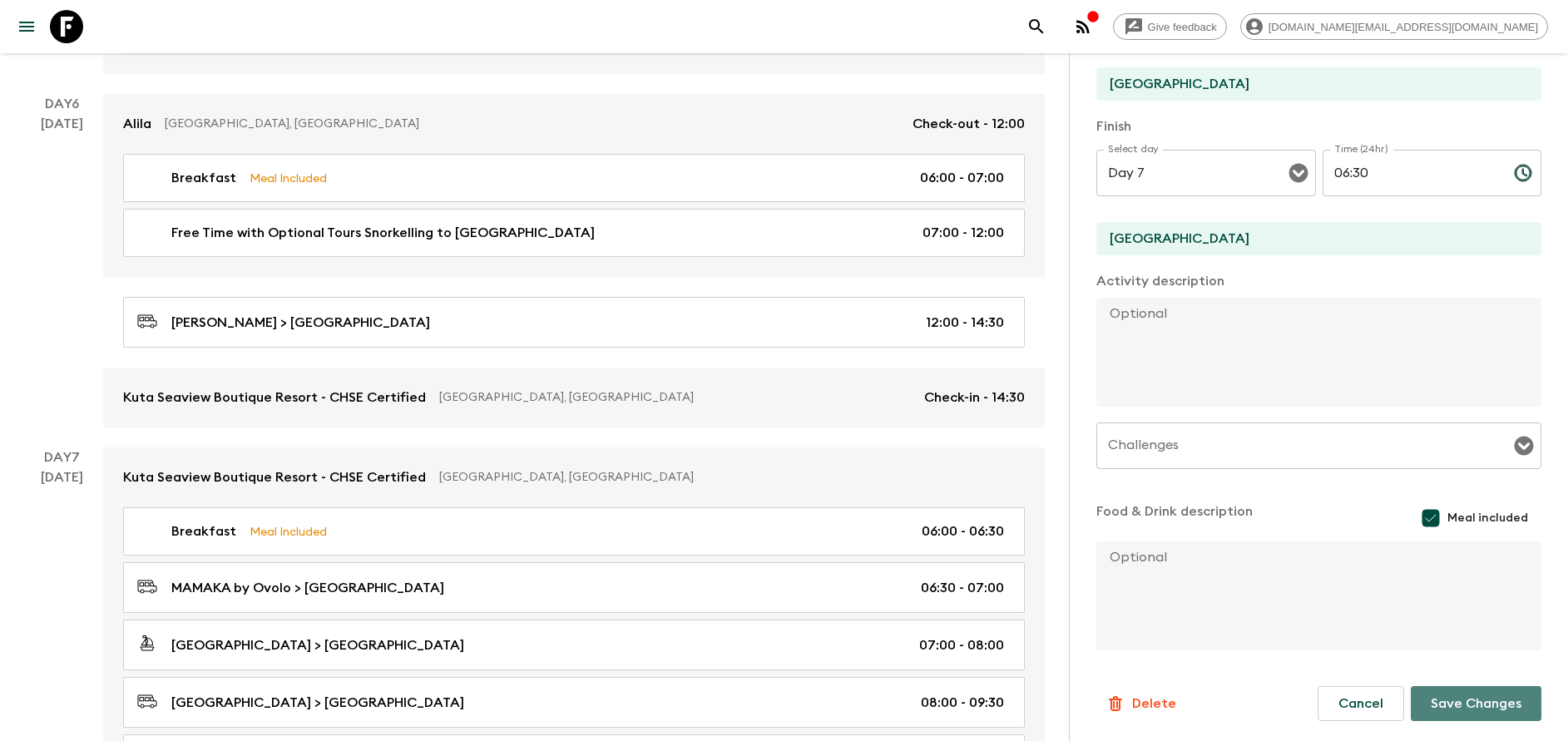
click at [1459, 694] on button "Save Changes" at bounding box center [1476, 704] width 130 height 34
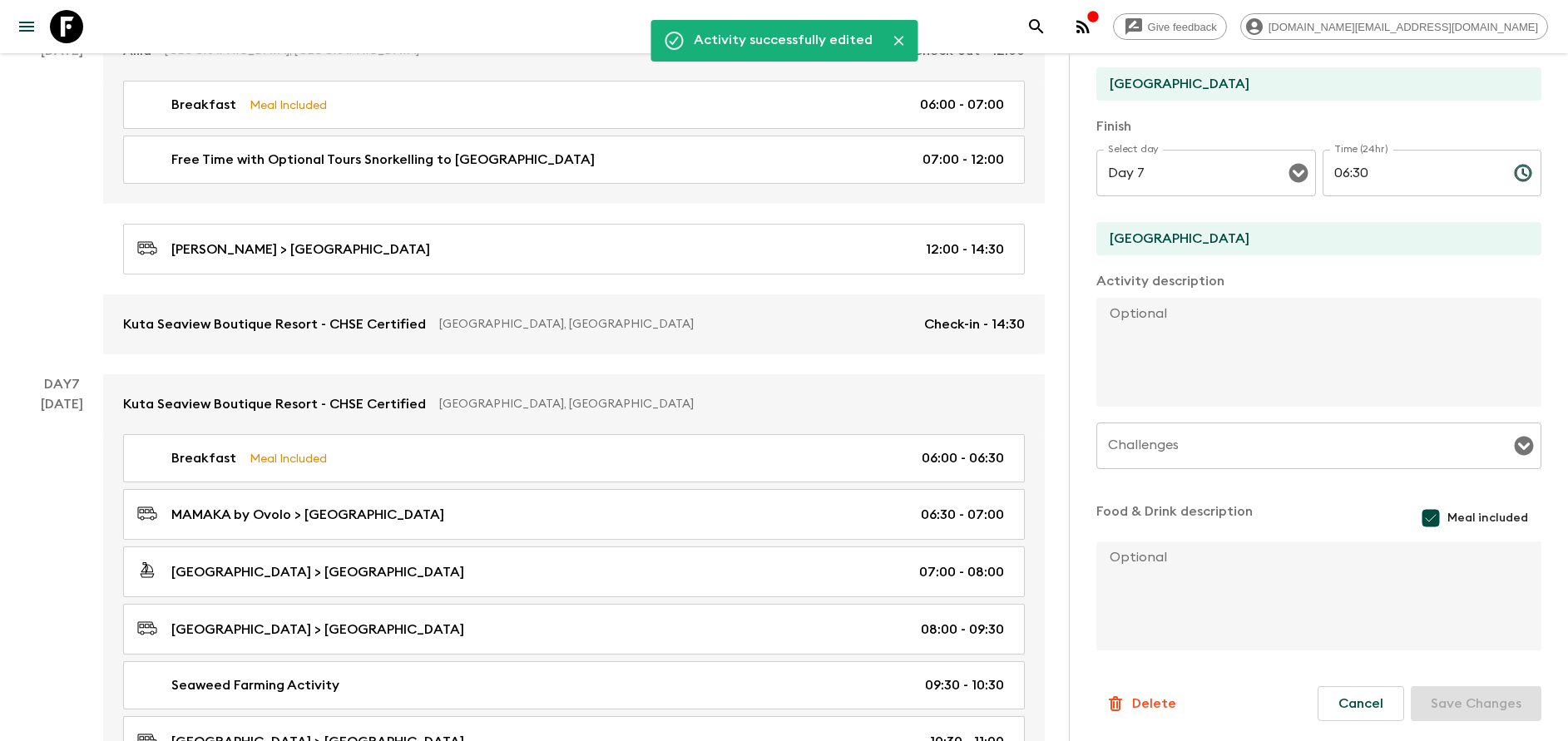
scroll to position [2907, 0]
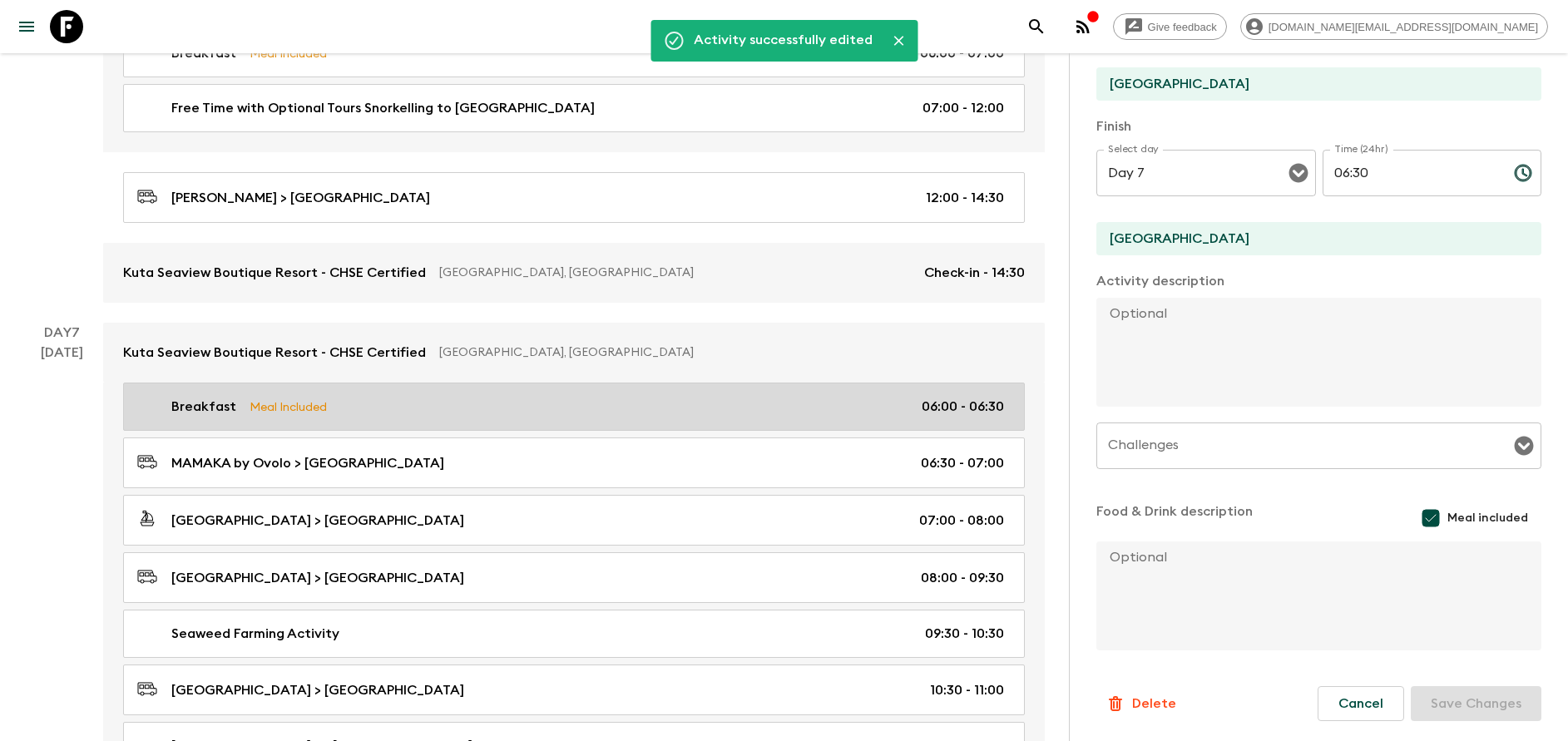
click at [368, 409] on div "Breakfast Meal Included 06:00 - 06:30" at bounding box center [570, 406] width 867 height 20
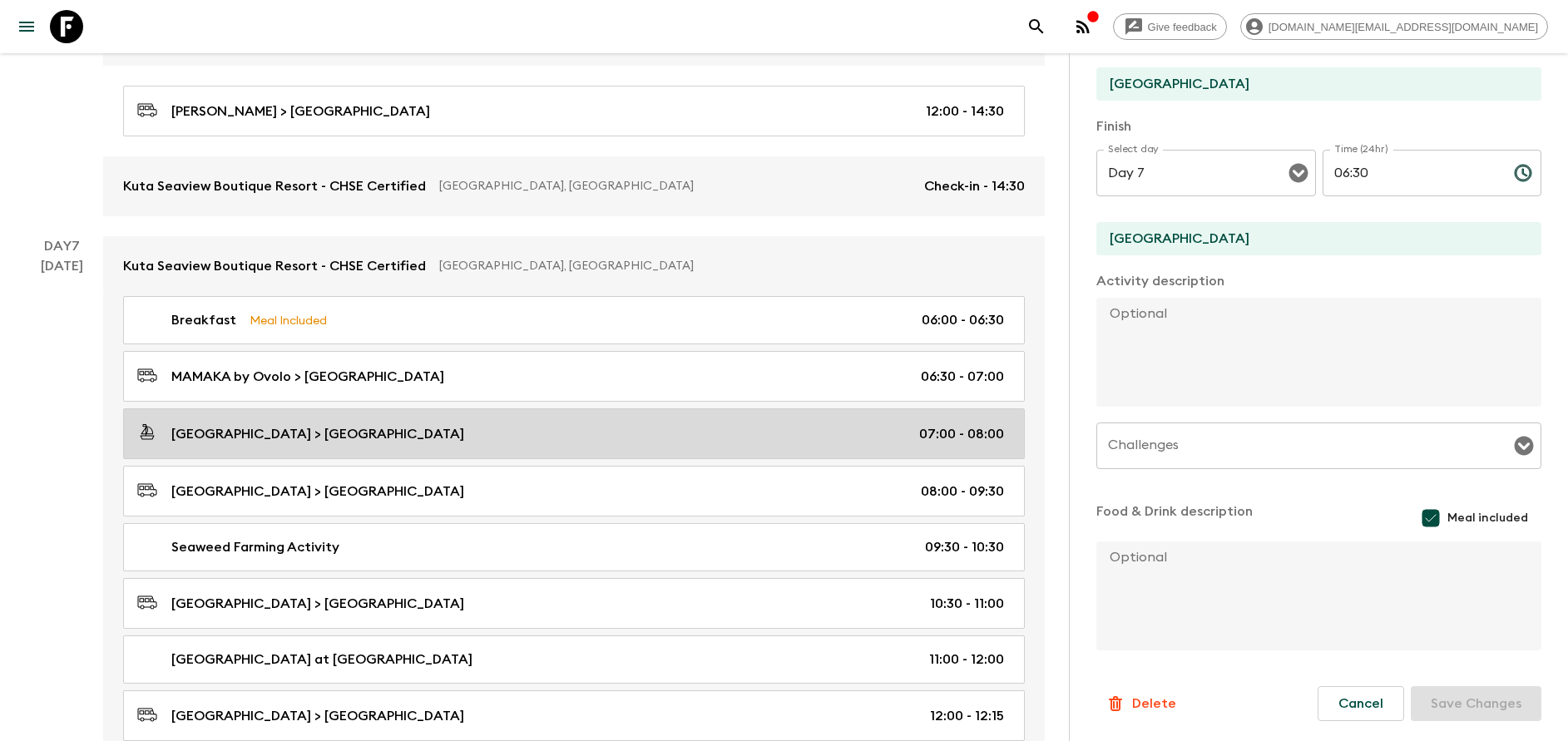
scroll to position [3032, 0]
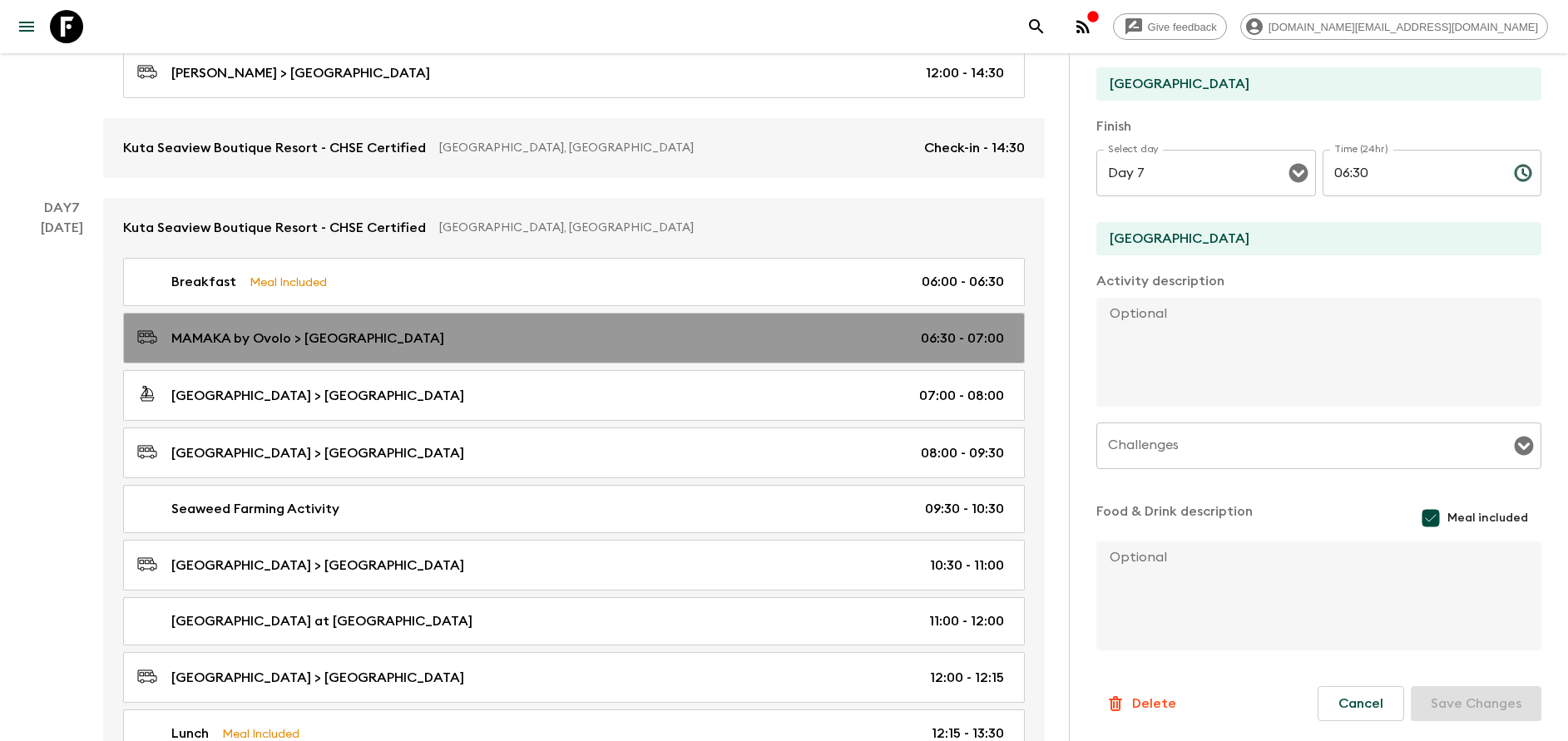
click at [381, 352] on link "MAMAKA by Ovolo > Sanur Port 06:30 - 07:00" at bounding box center [575, 338] width 902 height 51
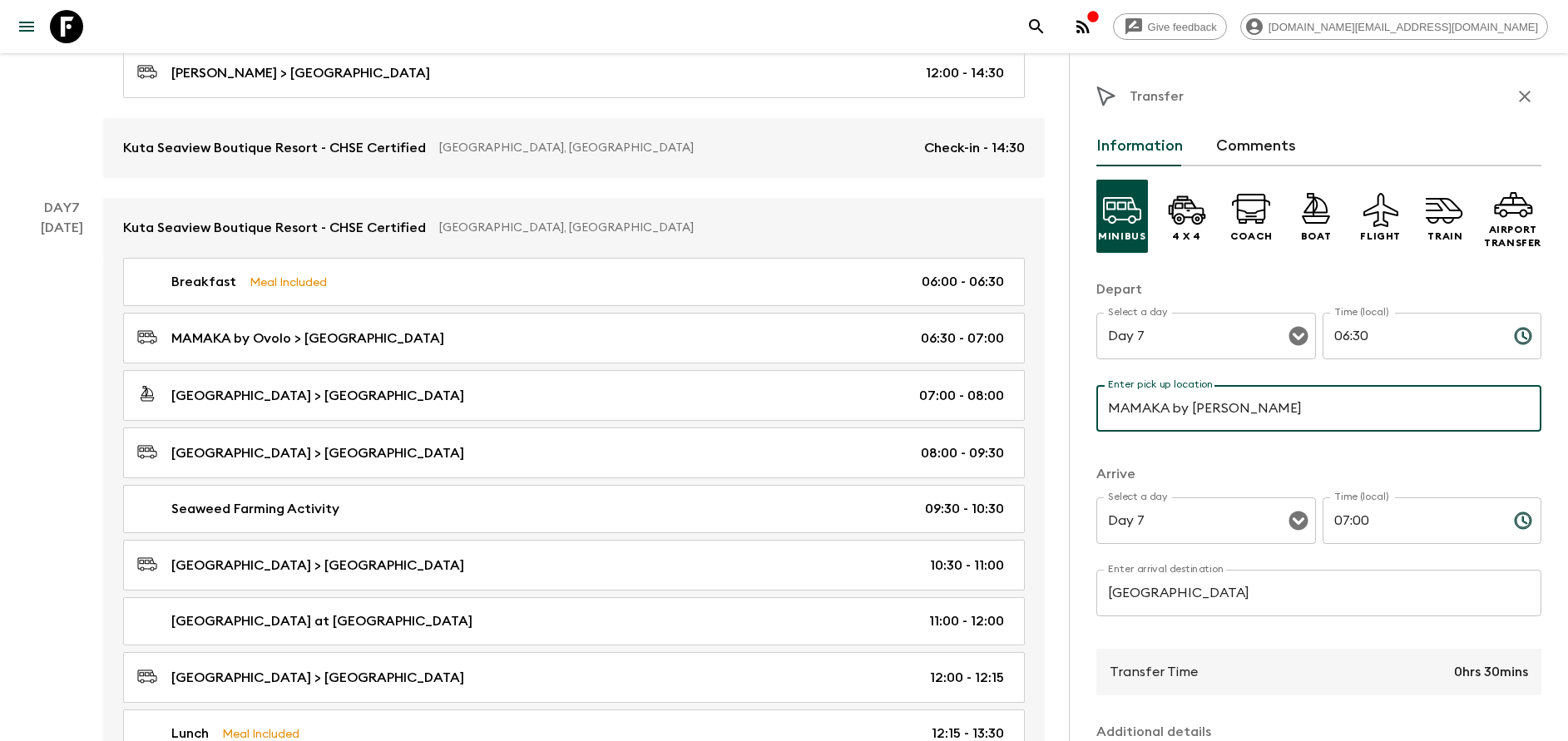
click at [1227, 420] on input "MAMAKA by [PERSON_NAME]" at bounding box center [1319, 408] width 445 height 47
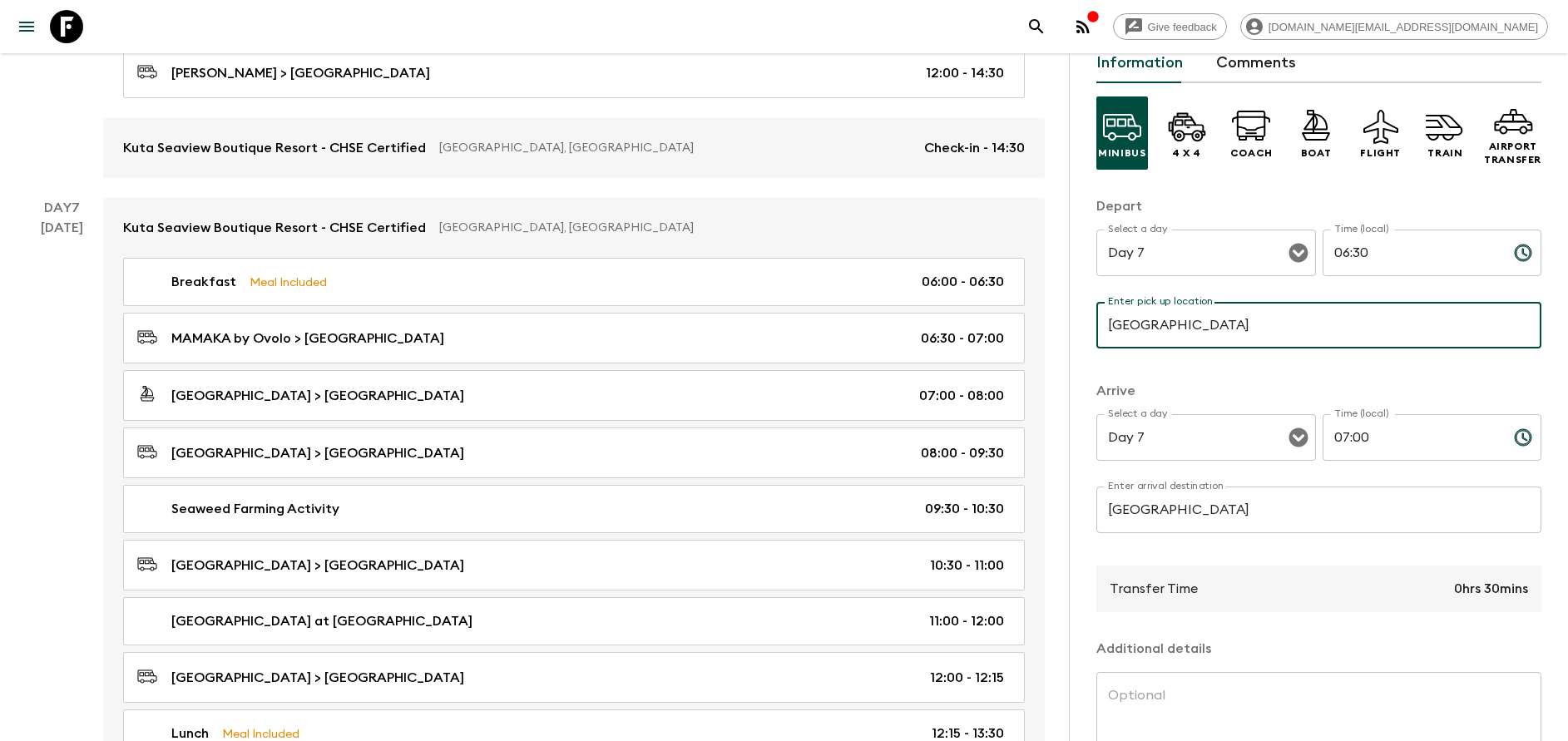
scroll to position [218, 0]
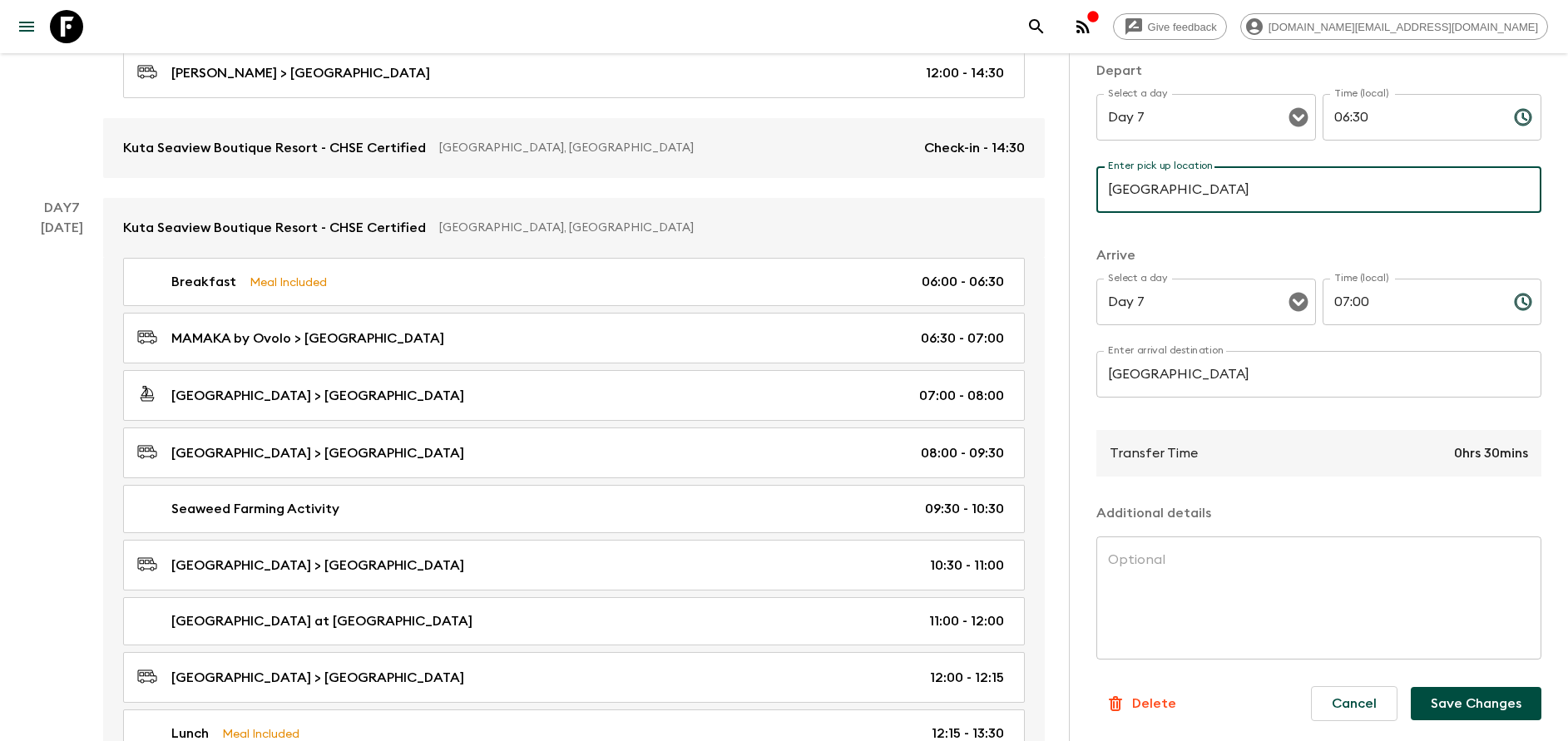
click at [1454, 688] on button "Save Changes" at bounding box center [1476, 703] width 130 height 34
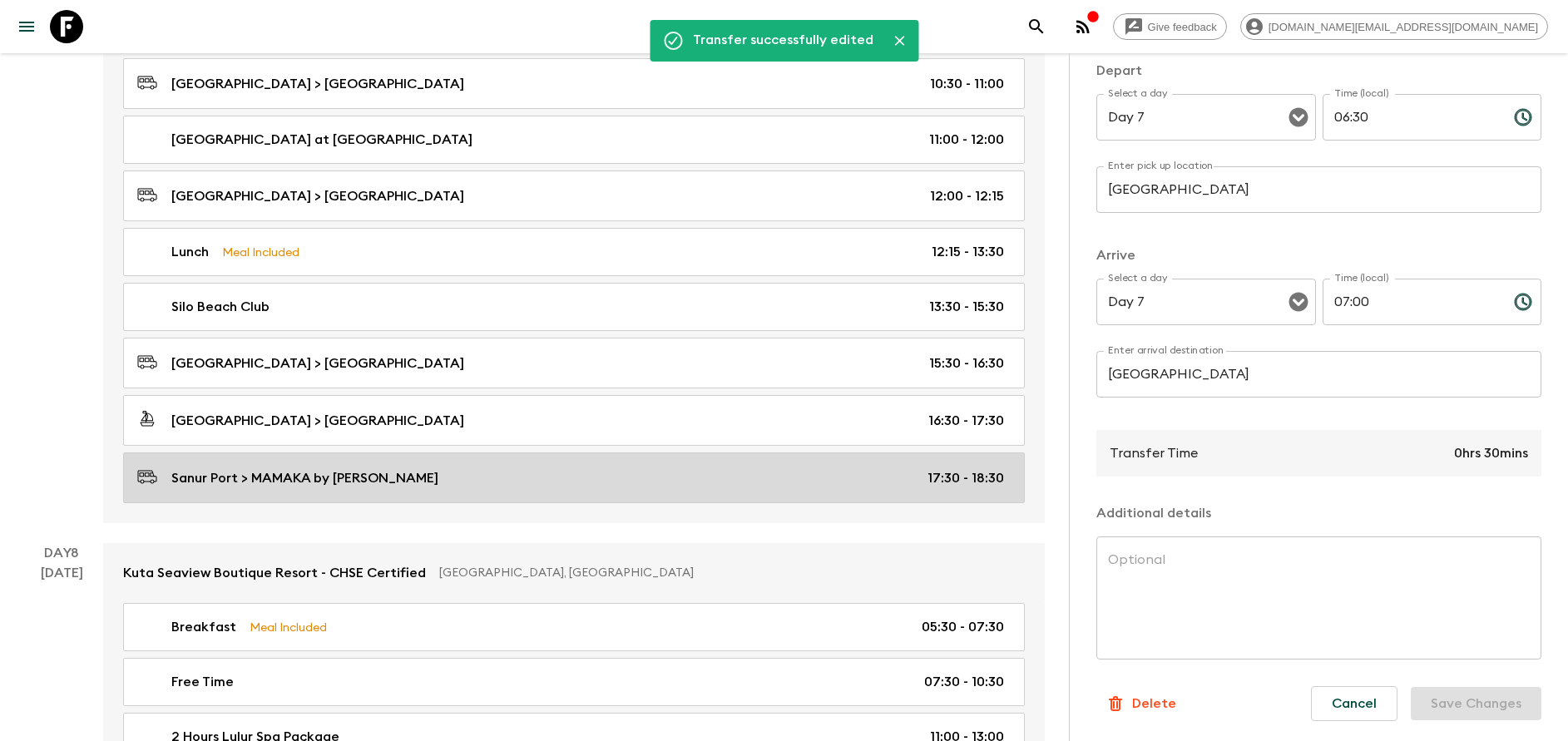
scroll to position [3531, 0]
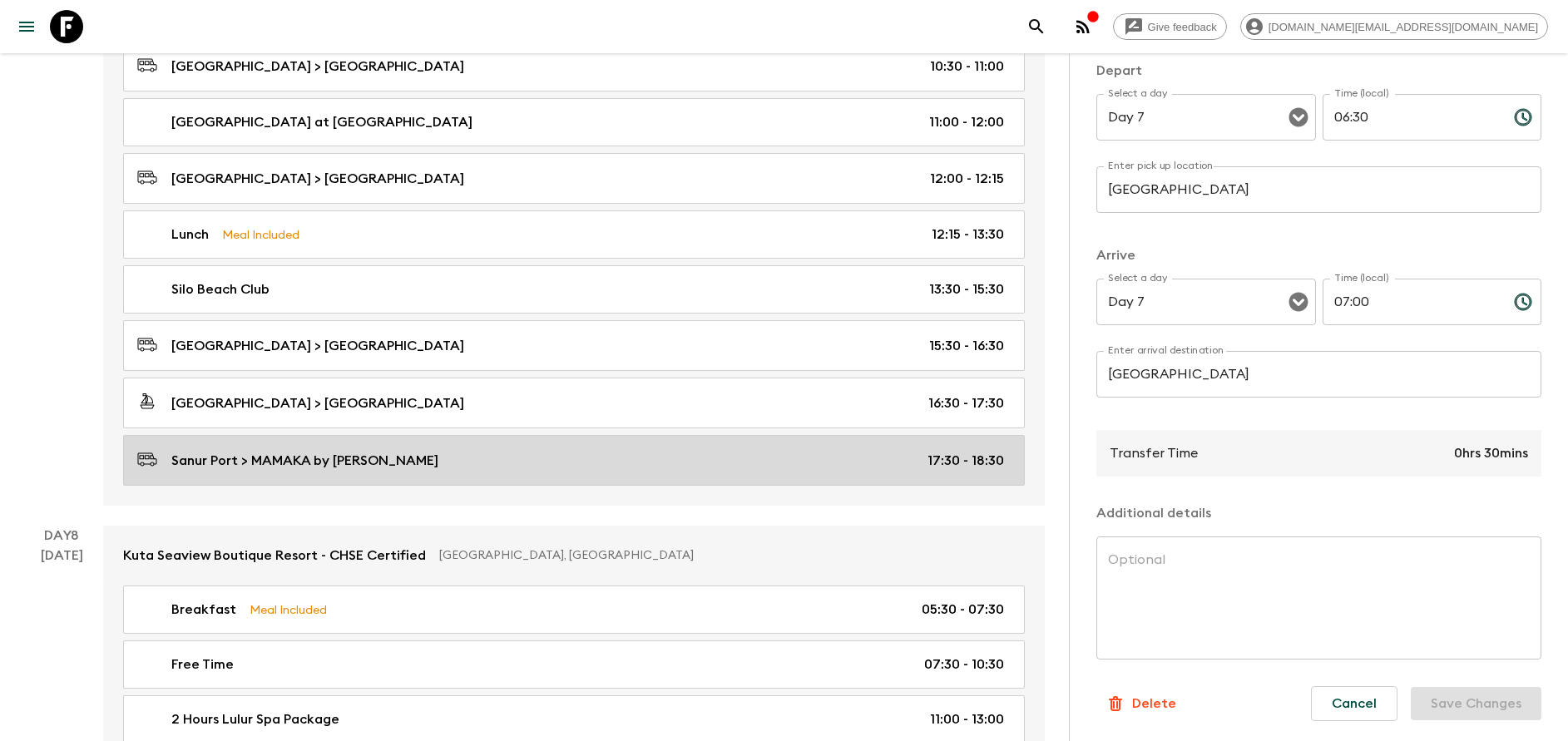
click at [375, 465] on div "Sanur Port > MAMAKA by Ovolo 17:30 - 18:30" at bounding box center [570, 460] width 867 height 22
type input "[GEOGRAPHIC_DATA]"
type input "MAMAKA by [PERSON_NAME]"
type input "17:30"
type input "18:30"
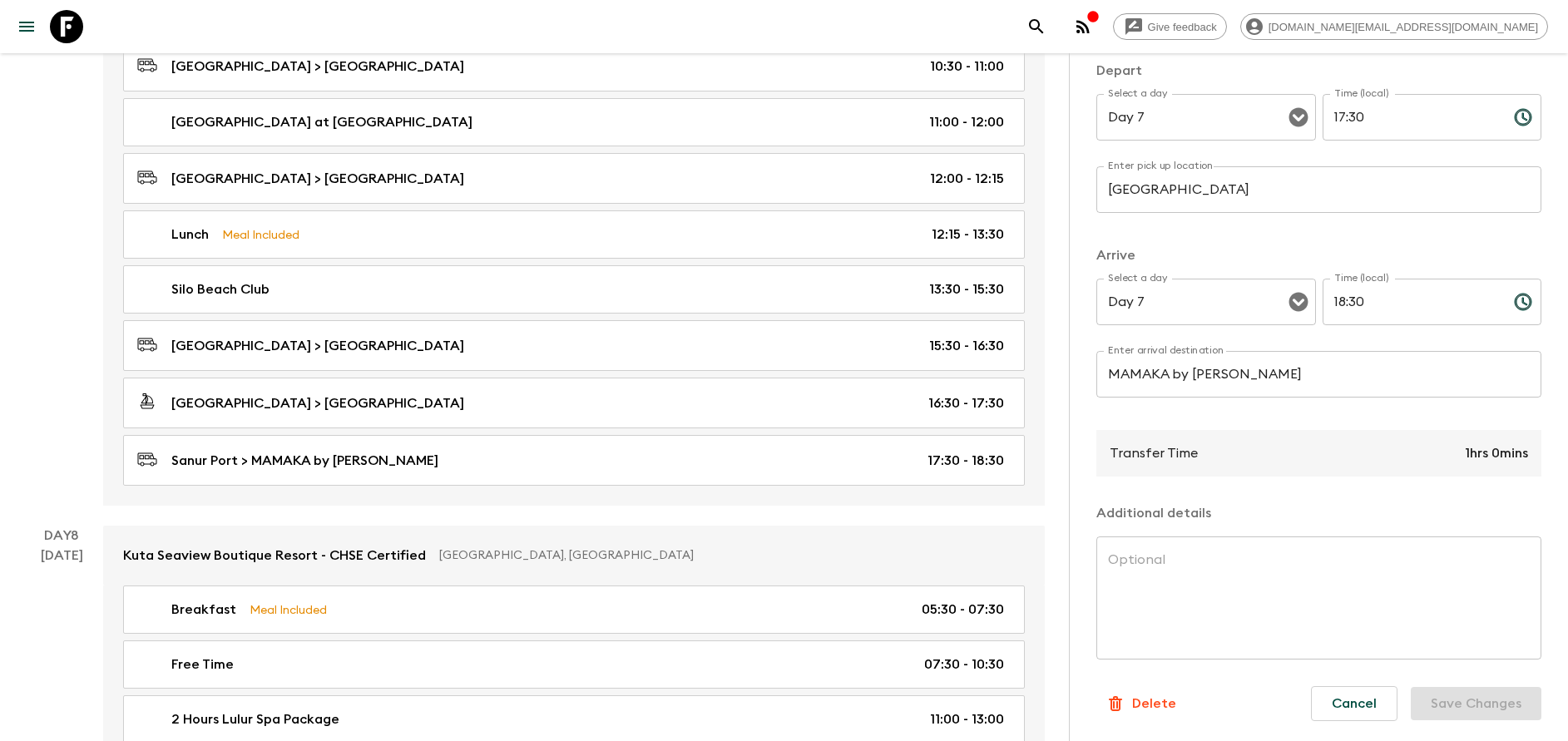
click at [1232, 379] on input "MAMAKA by [PERSON_NAME]" at bounding box center [1319, 374] width 445 height 47
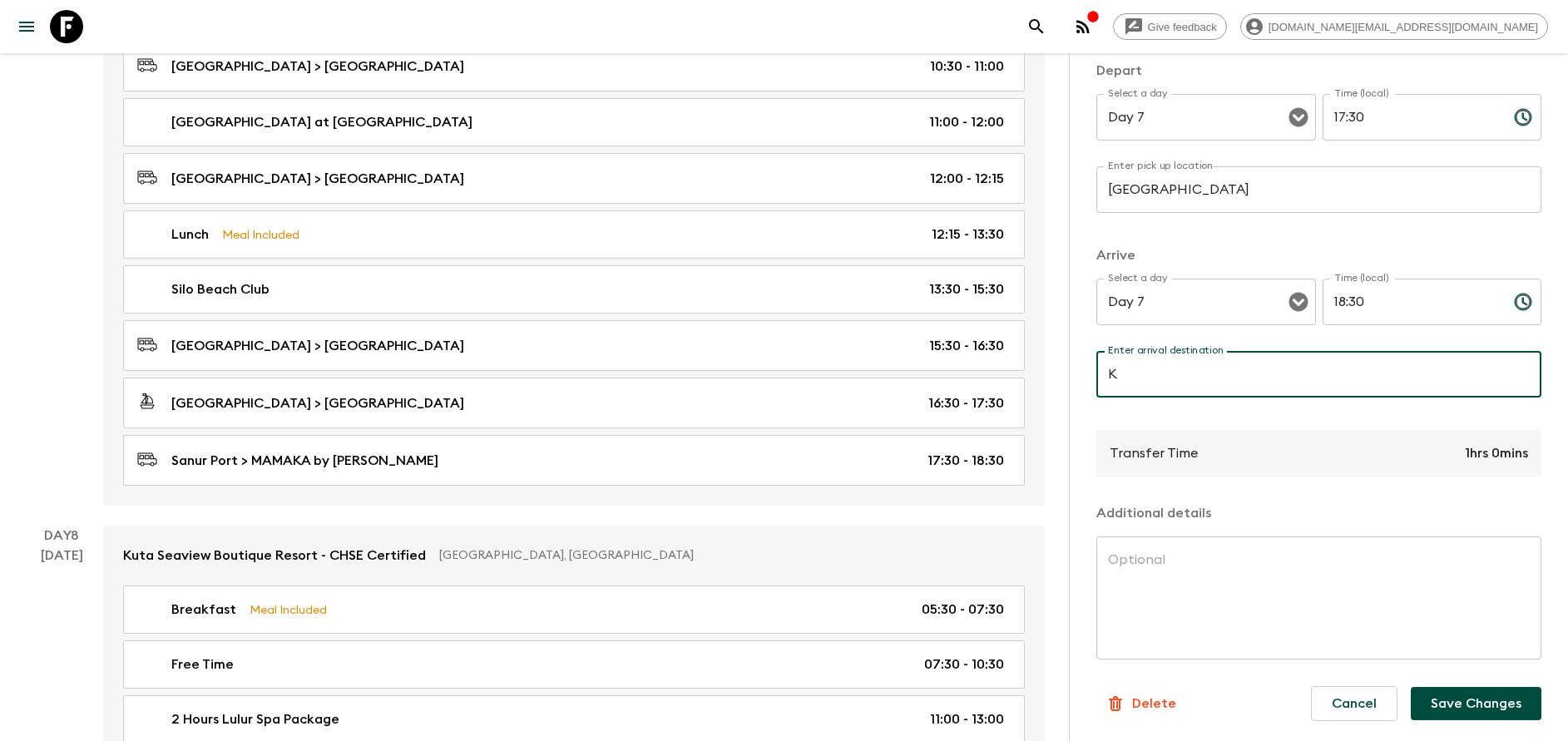
type input "[GEOGRAPHIC_DATA]"
click at [1444, 703] on button "Save Changes" at bounding box center [1476, 703] width 130 height 34
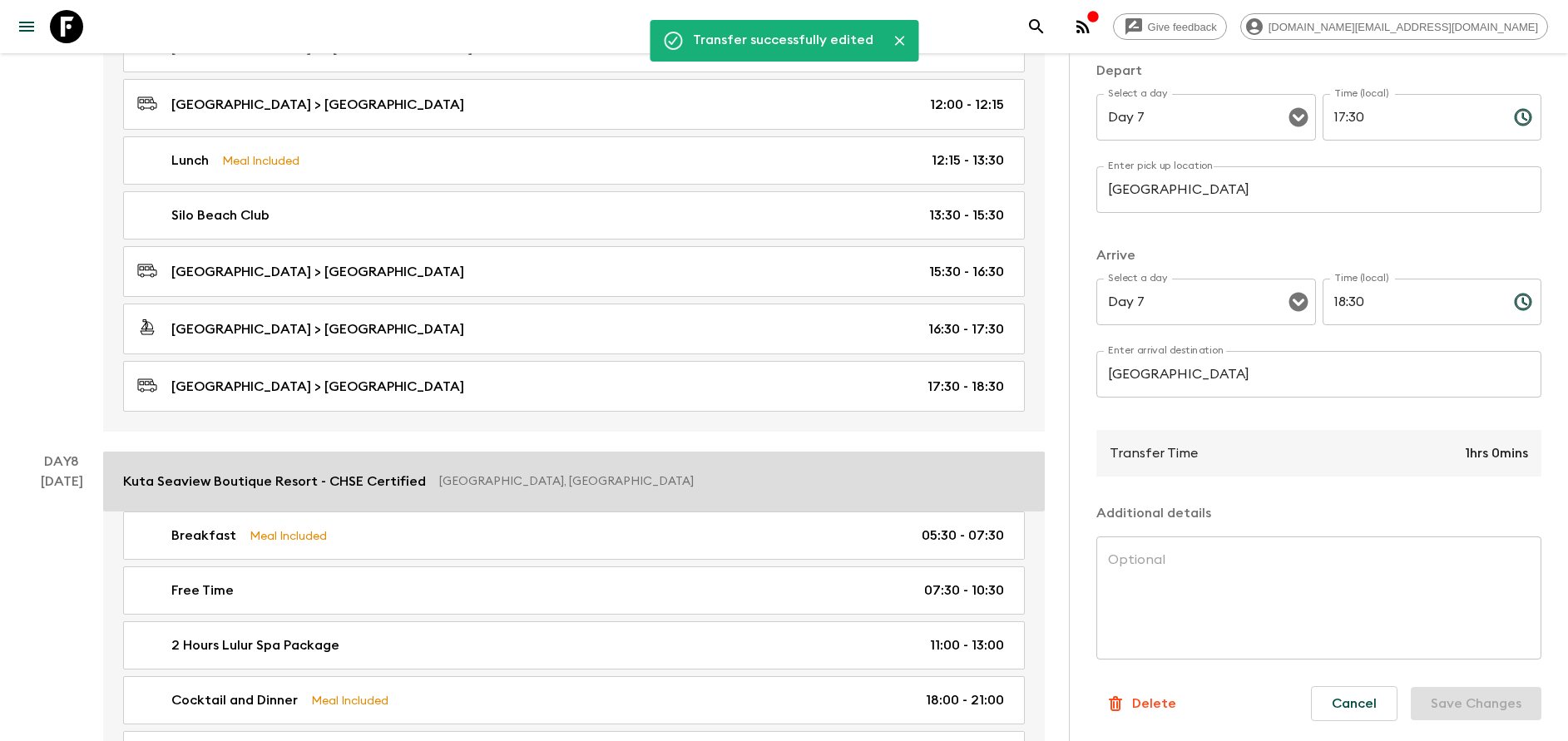
scroll to position [3655, 0]
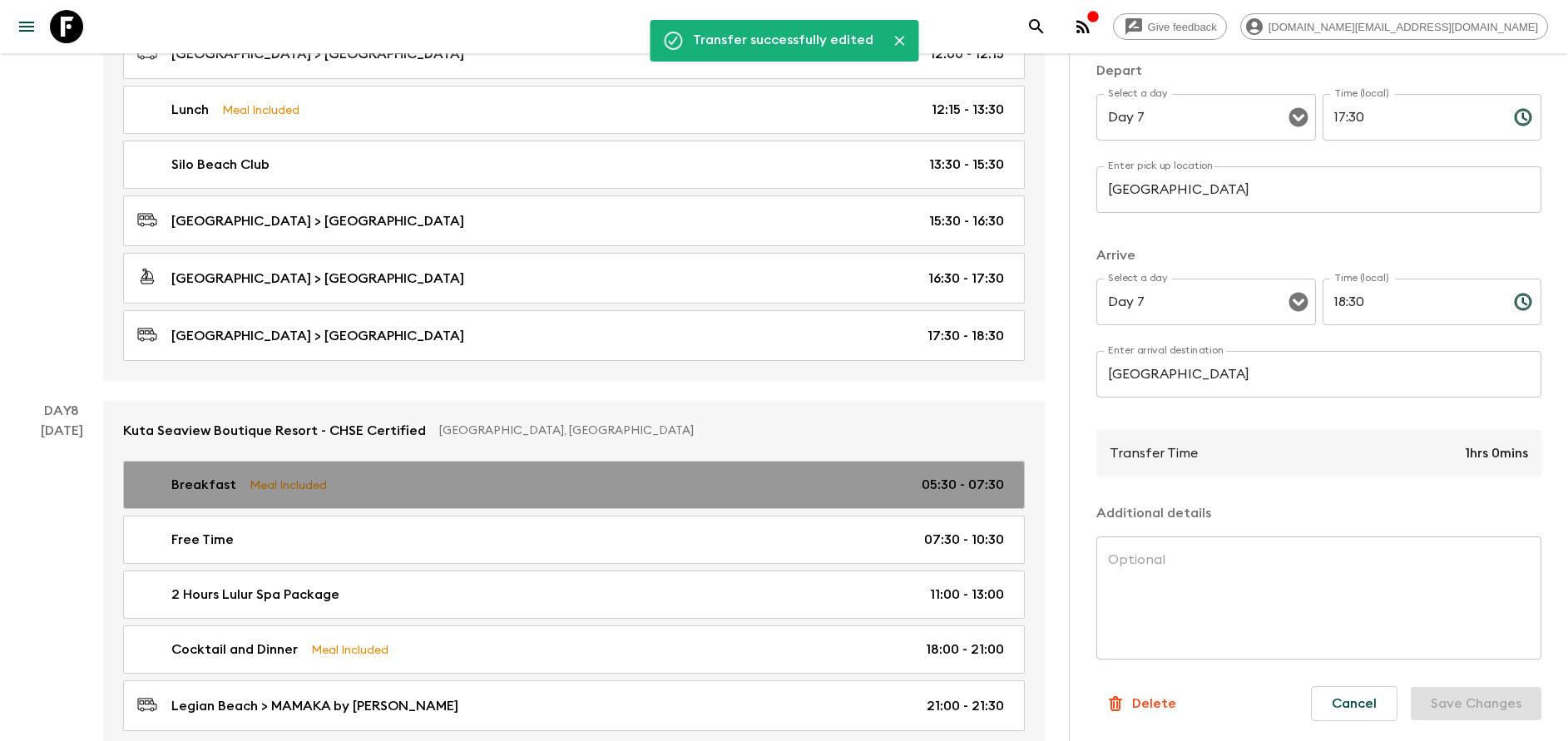
click at [389, 488] on div "Breakfast Meal Included 05:30 - 07:30" at bounding box center [570, 484] width 867 height 20
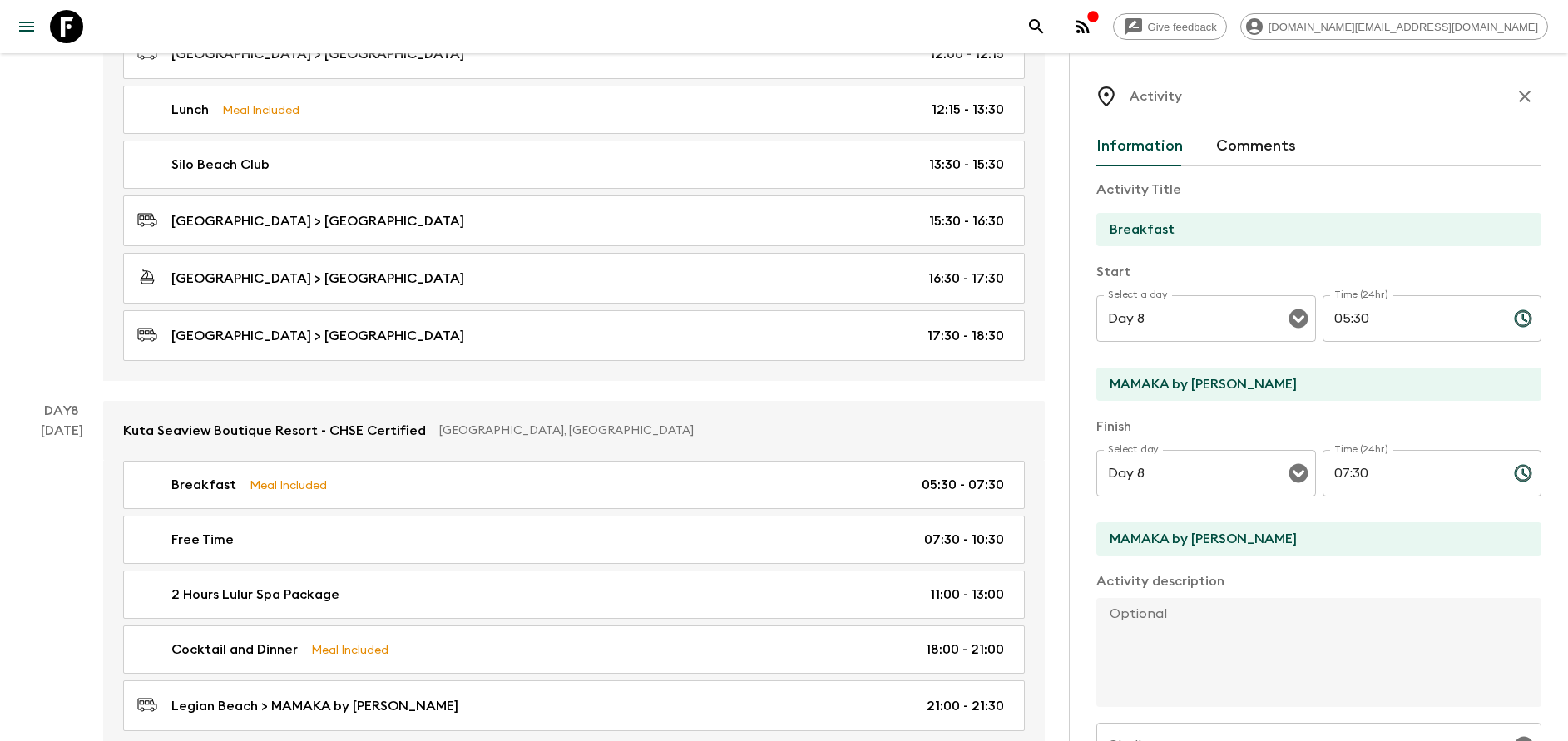
click at [1269, 385] on input "MAMAKA by [PERSON_NAME]" at bounding box center [1312, 384] width 432 height 34
type input "[GEOGRAPHIC_DATA]"
click at [1197, 561] on div "Activity Title Breakfast Start Select a day Day 8 Select a day ​ Time (24hr) 05…" at bounding box center [1319, 560] width 445 height 787
click at [1199, 548] on input "MAMAKA by [PERSON_NAME]" at bounding box center [1312, 538] width 432 height 34
type input "[GEOGRAPHIC_DATA]"
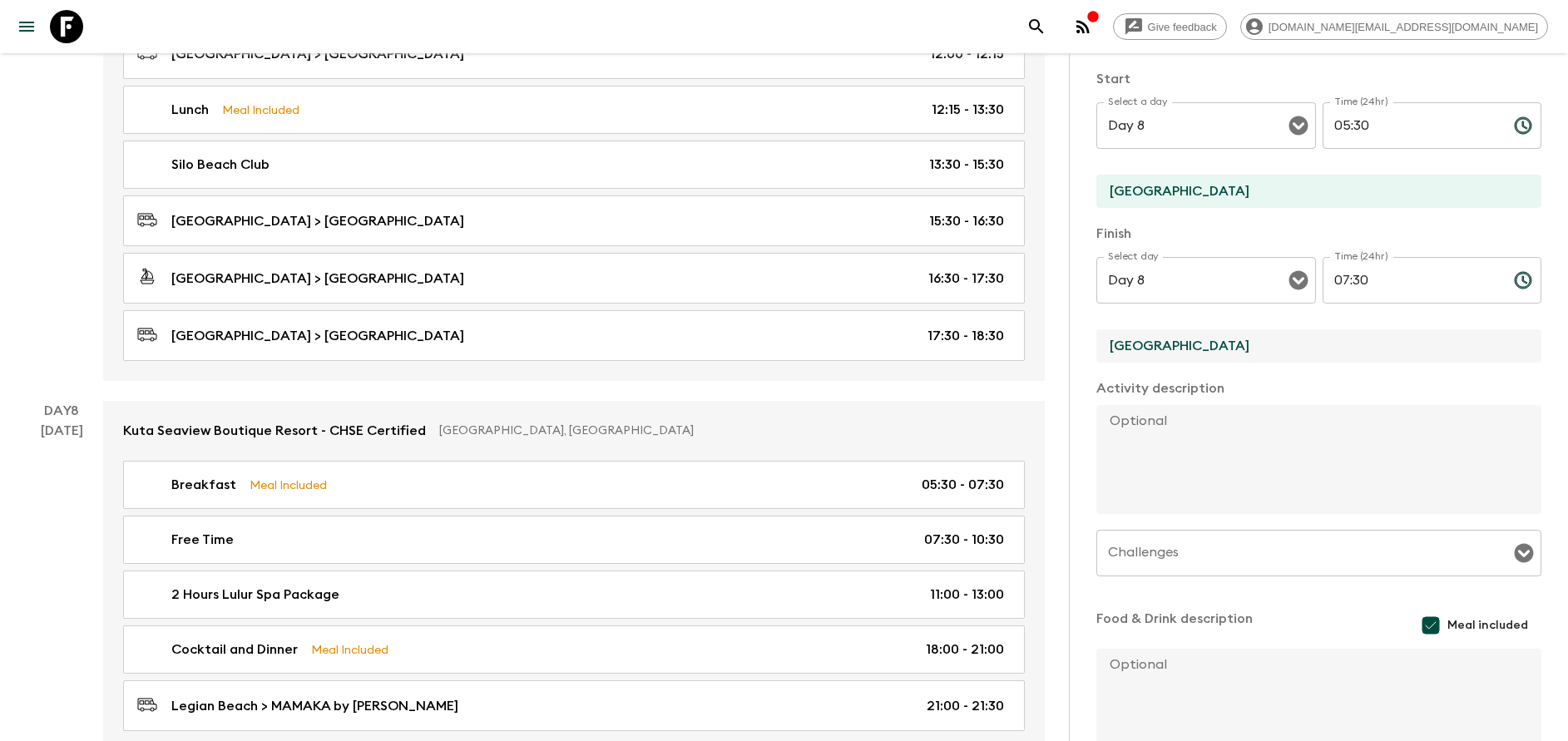
scroll to position [301, 0]
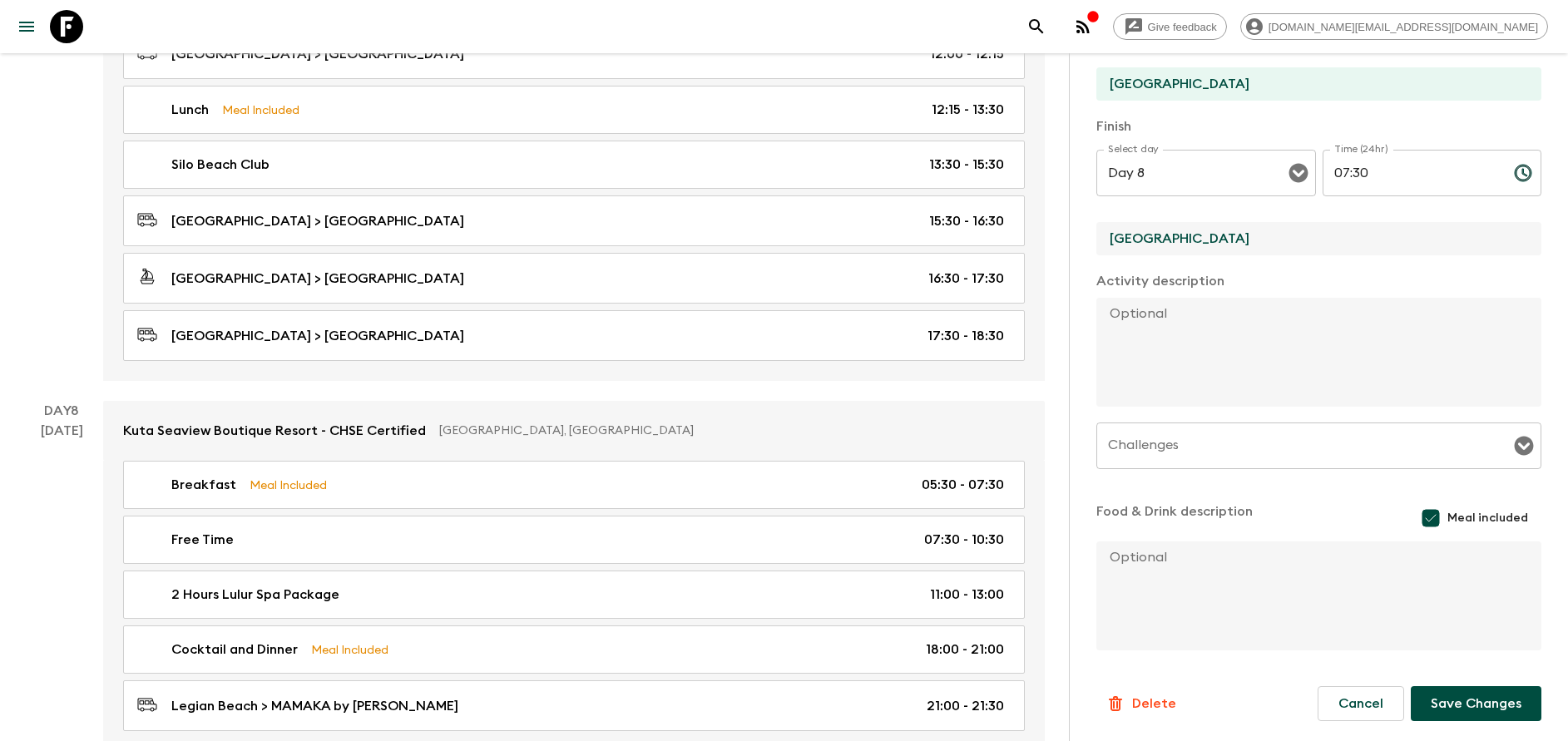
click at [1481, 714] on button "Save Changes" at bounding box center [1476, 704] width 130 height 34
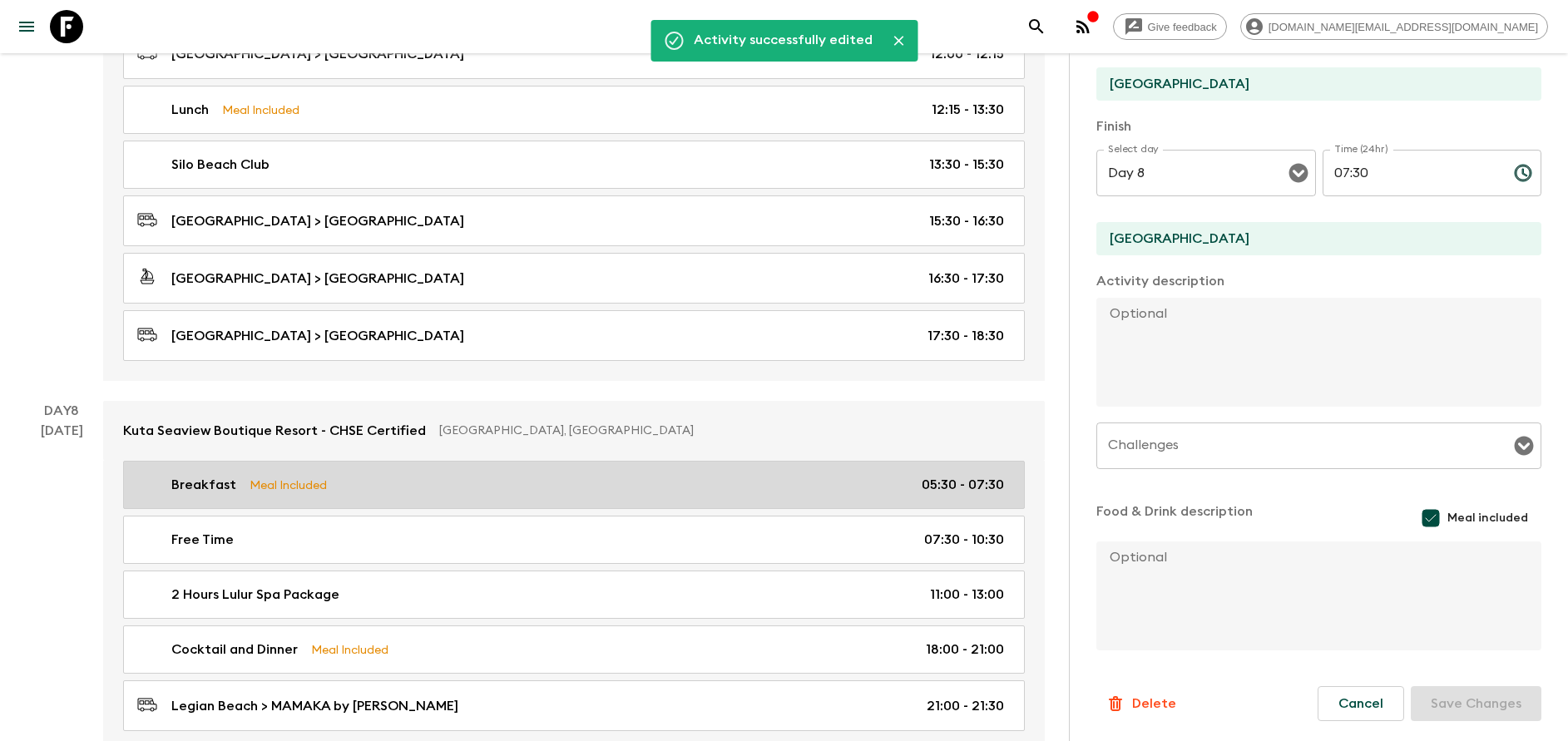
click at [352, 483] on div "Breakfast Meal Included 05:30 - 07:30" at bounding box center [570, 484] width 867 height 20
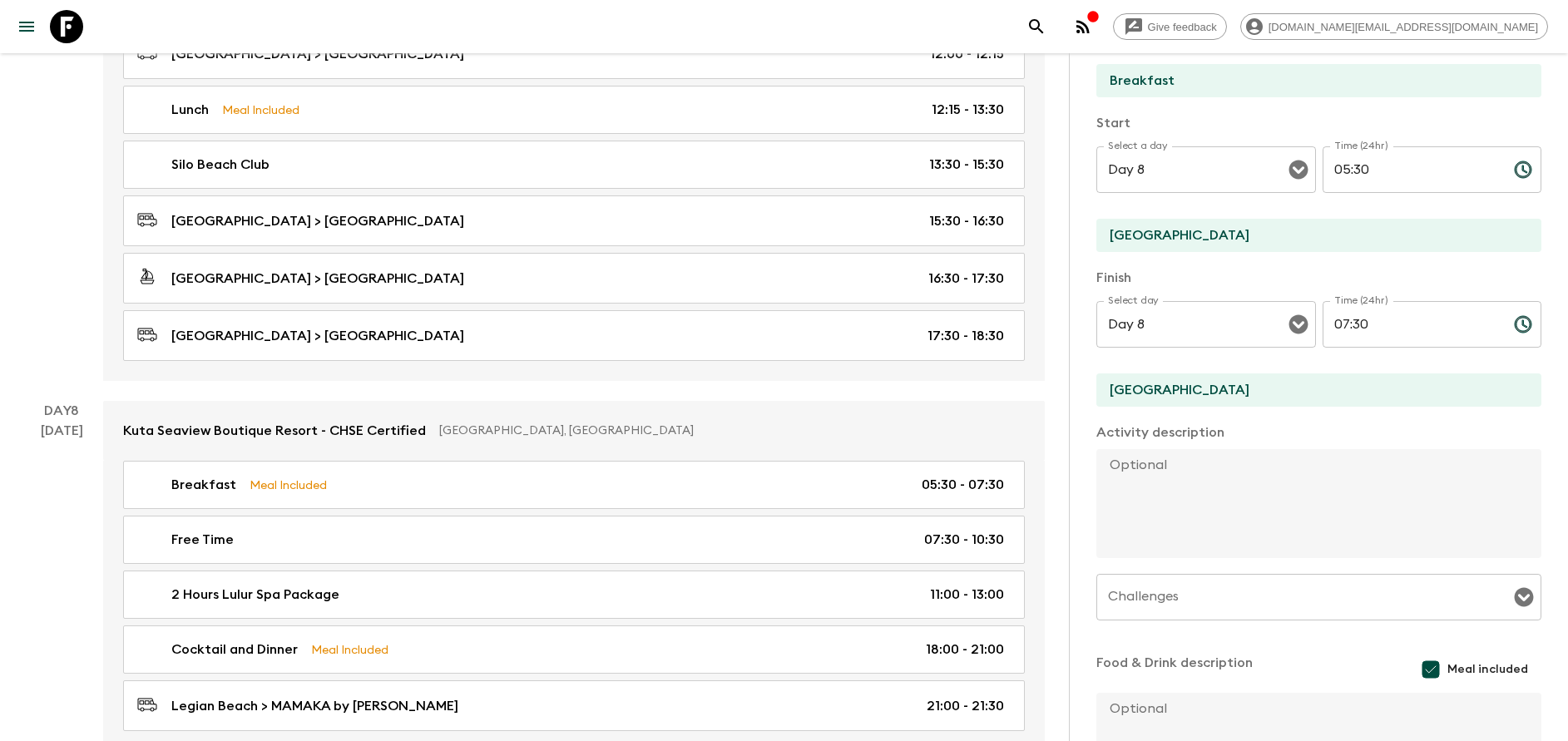
scroll to position [0, 0]
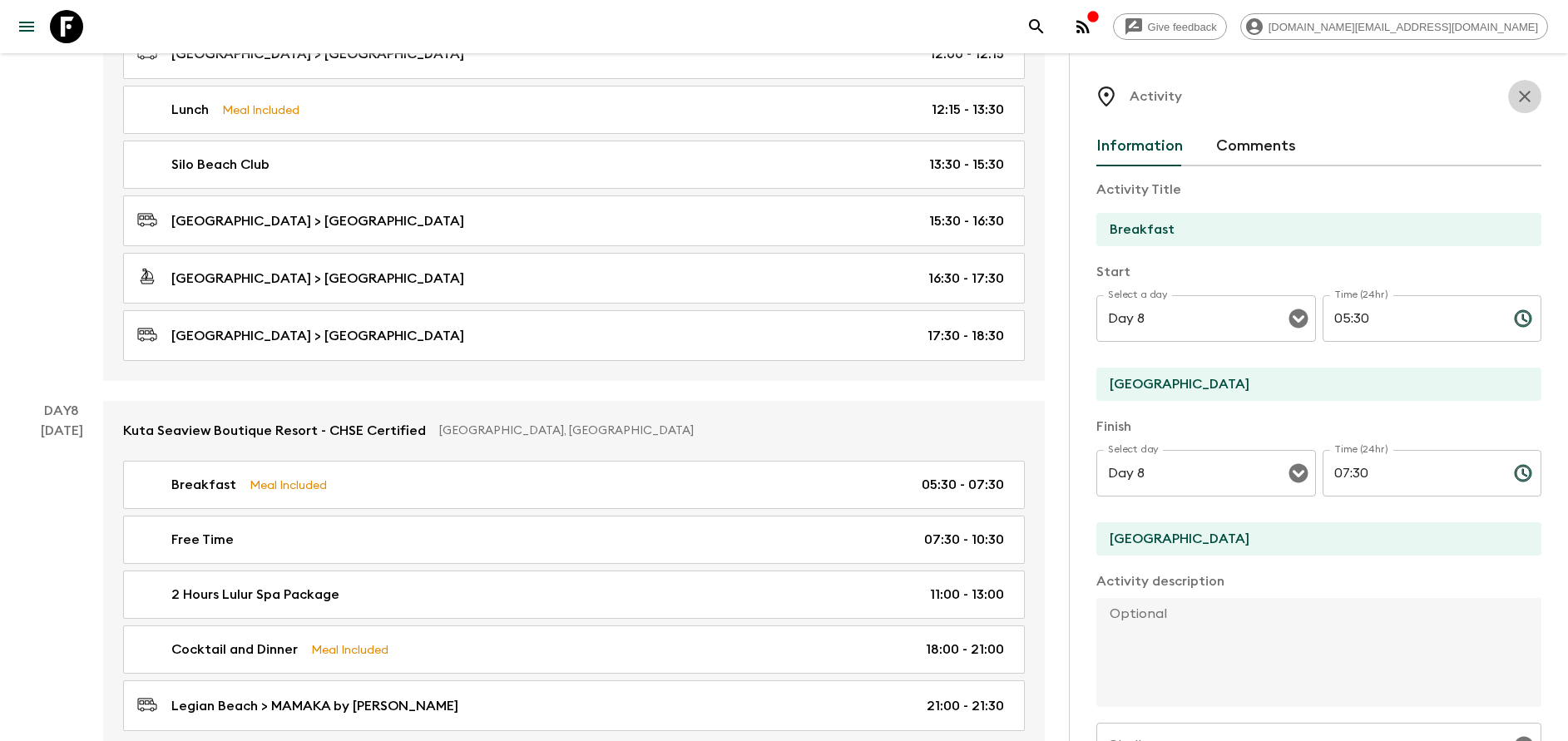
click at [1509, 105] on button "button" at bounding box center [1525, 96] width 34 height 34
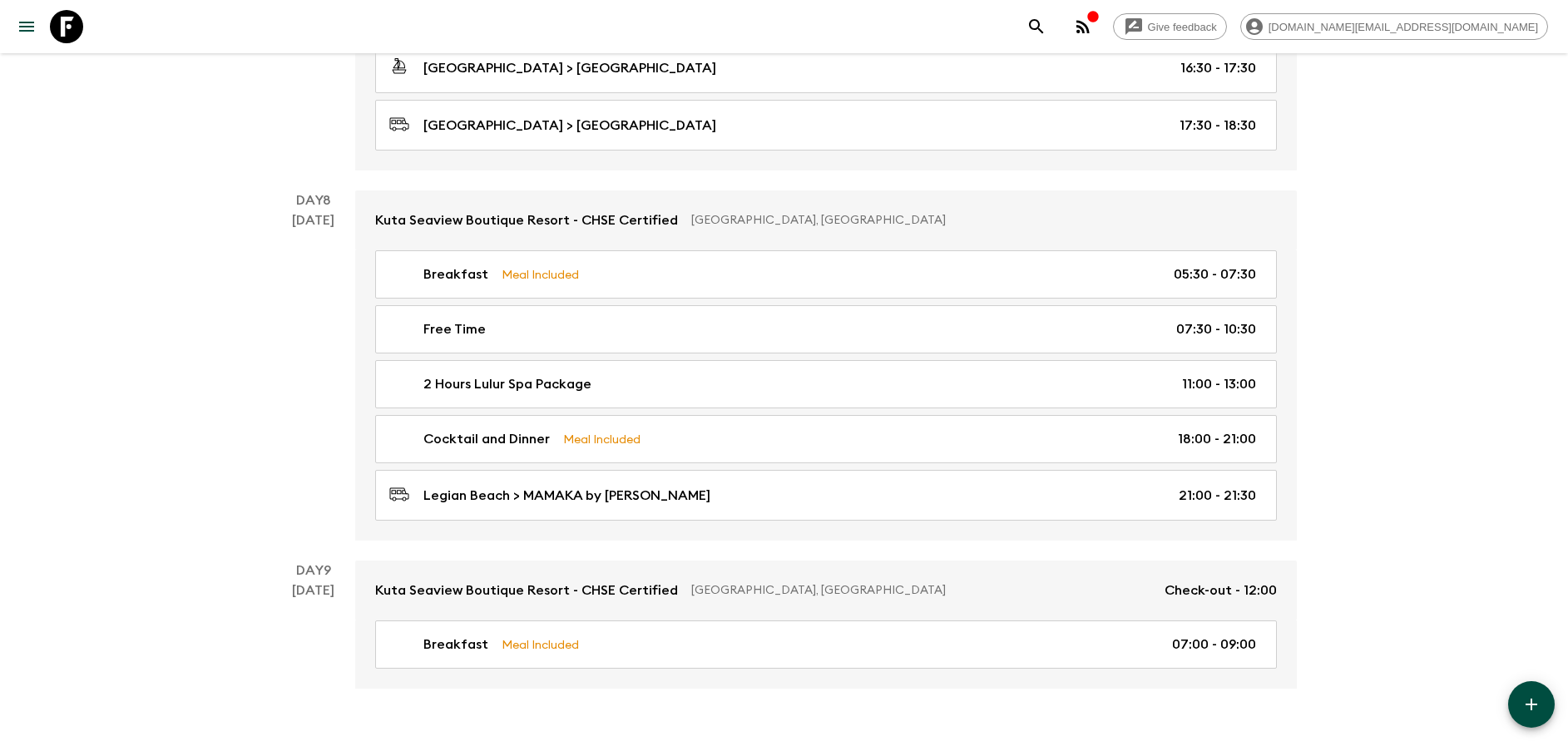
scroll to position [3905, 0]
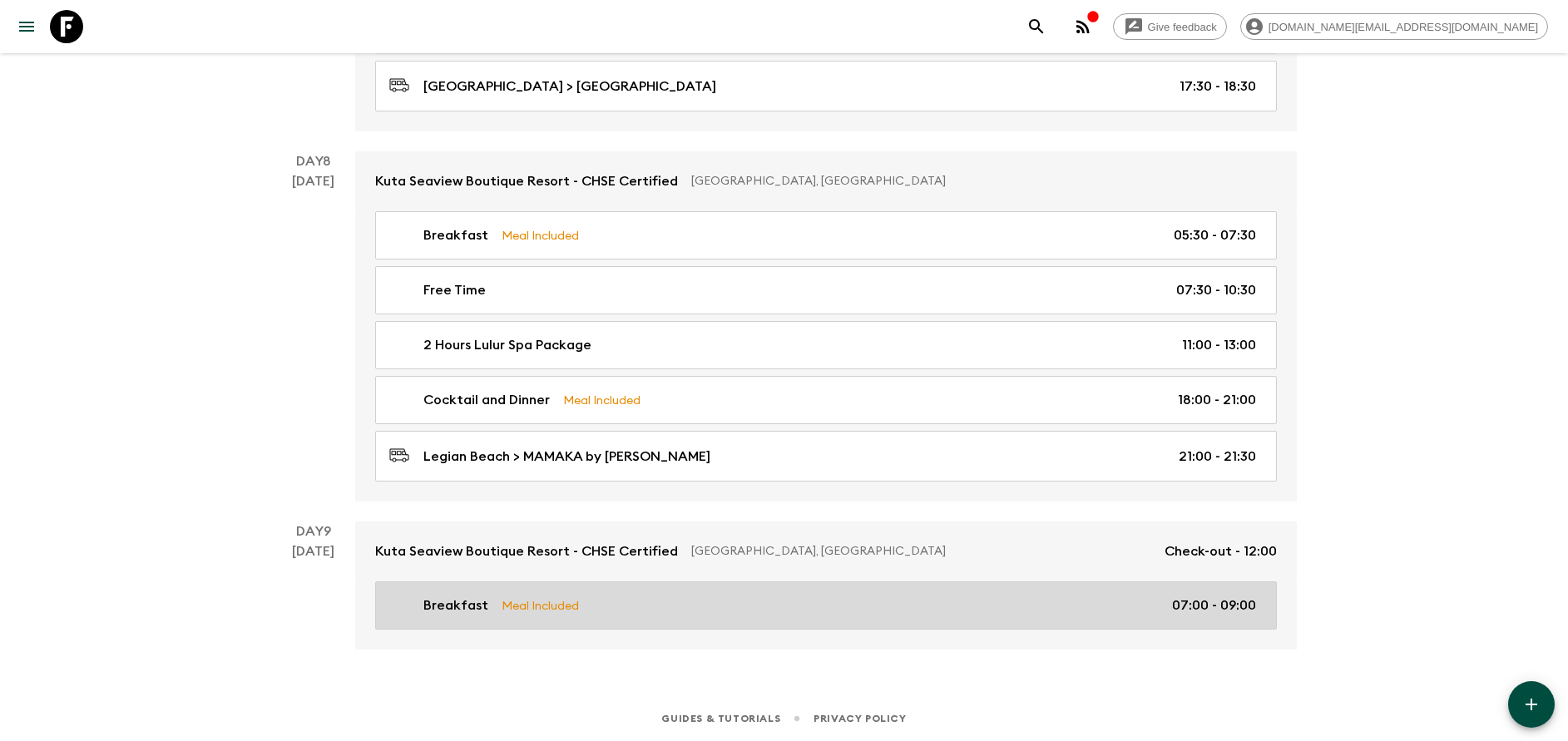
click at [614, 600] on div "Breakfast Meal Included 07:00 - 09:00" at bounding box center [822, 605] width 867 height 20
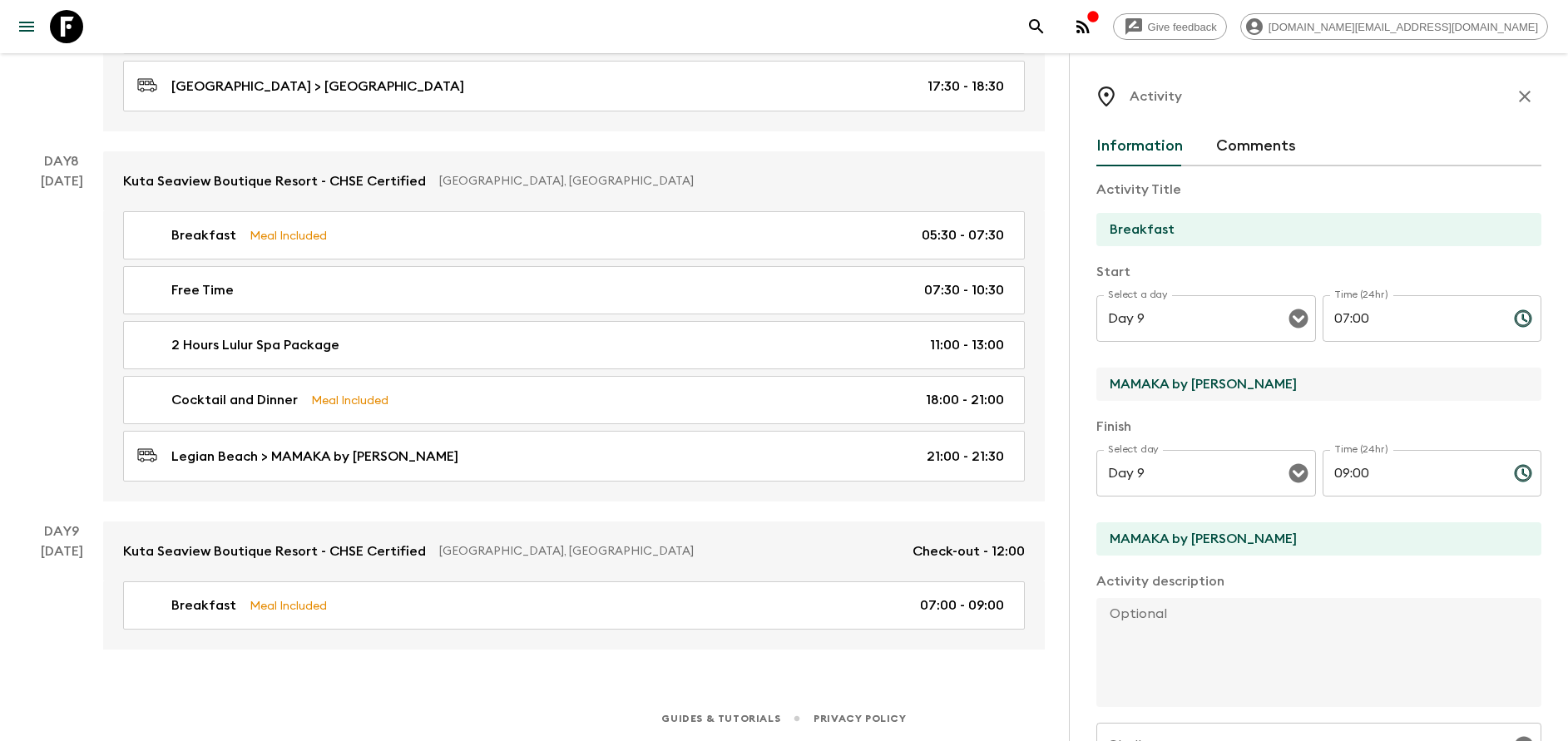
click at [1257, 389] on input "MAMAKA by [PERSON_NAME]" at bounding box center [1312, 384] width 432 height 34
type input "[GEOGRAPHIC_DATA]"
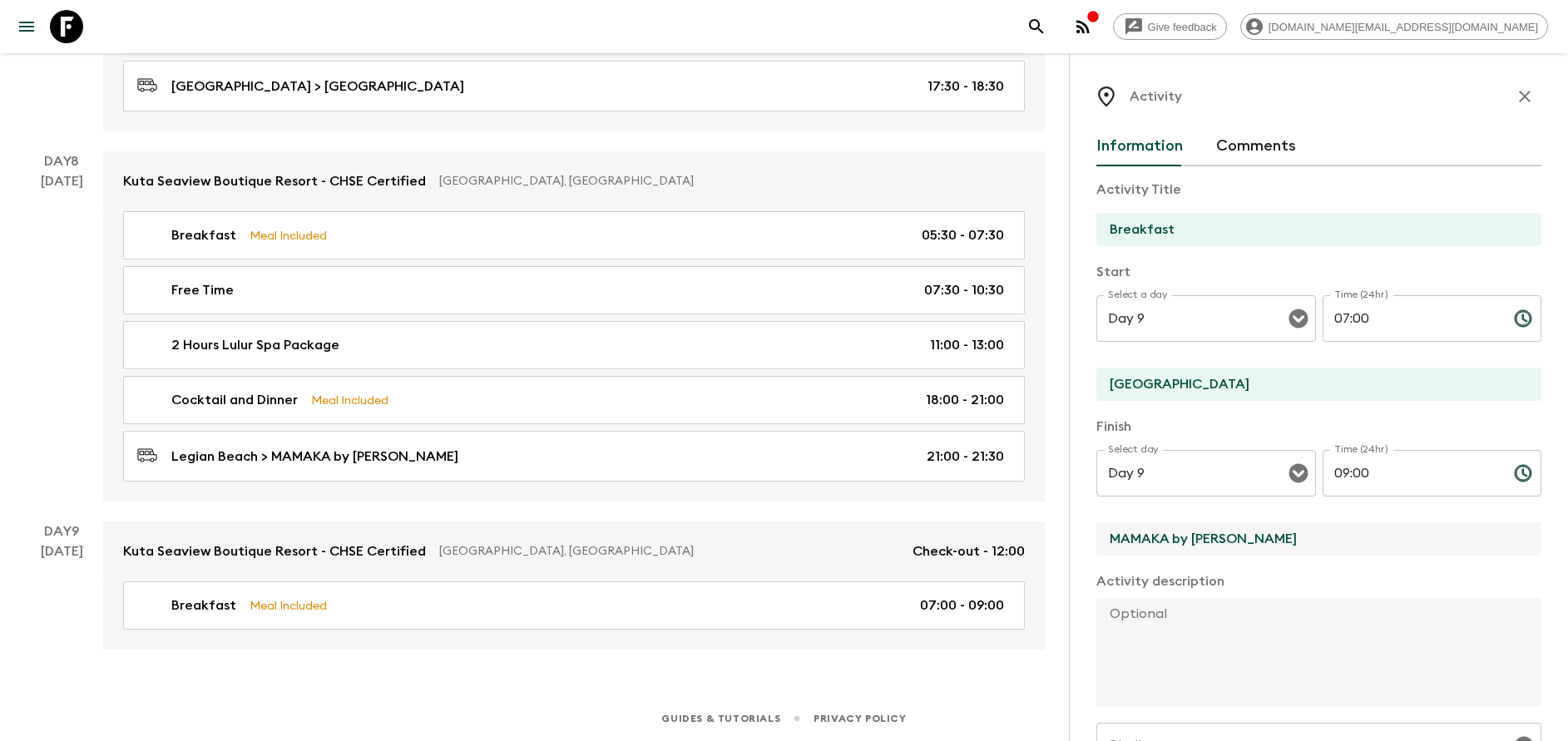
click at [1207, 531] on input "MAMAKA by [PERSON_NAME]" at bounding box center [1312, 538] width 432 height 34
type input "[GEOGRAPHIC_DATA]"
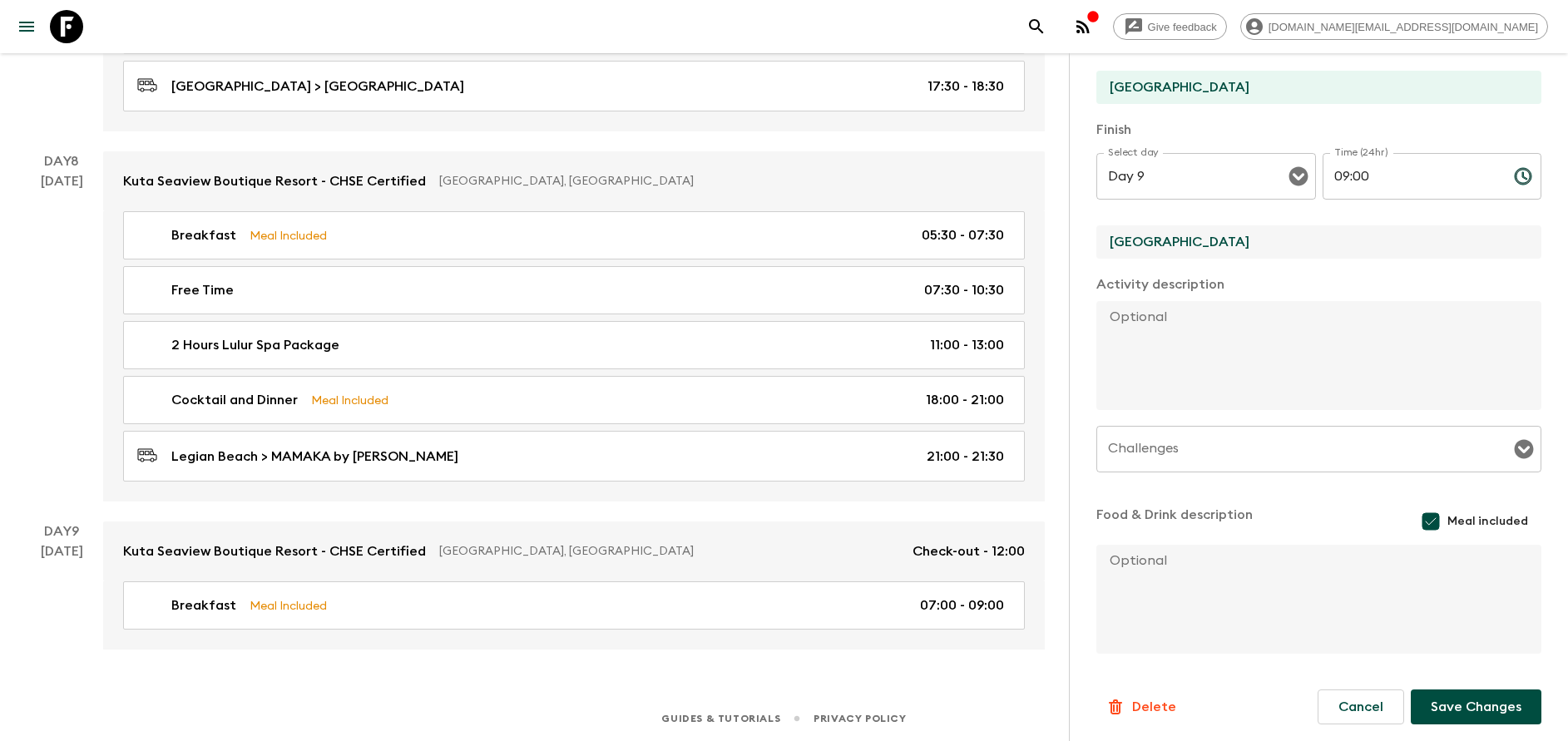
scroll to position [301, 0]
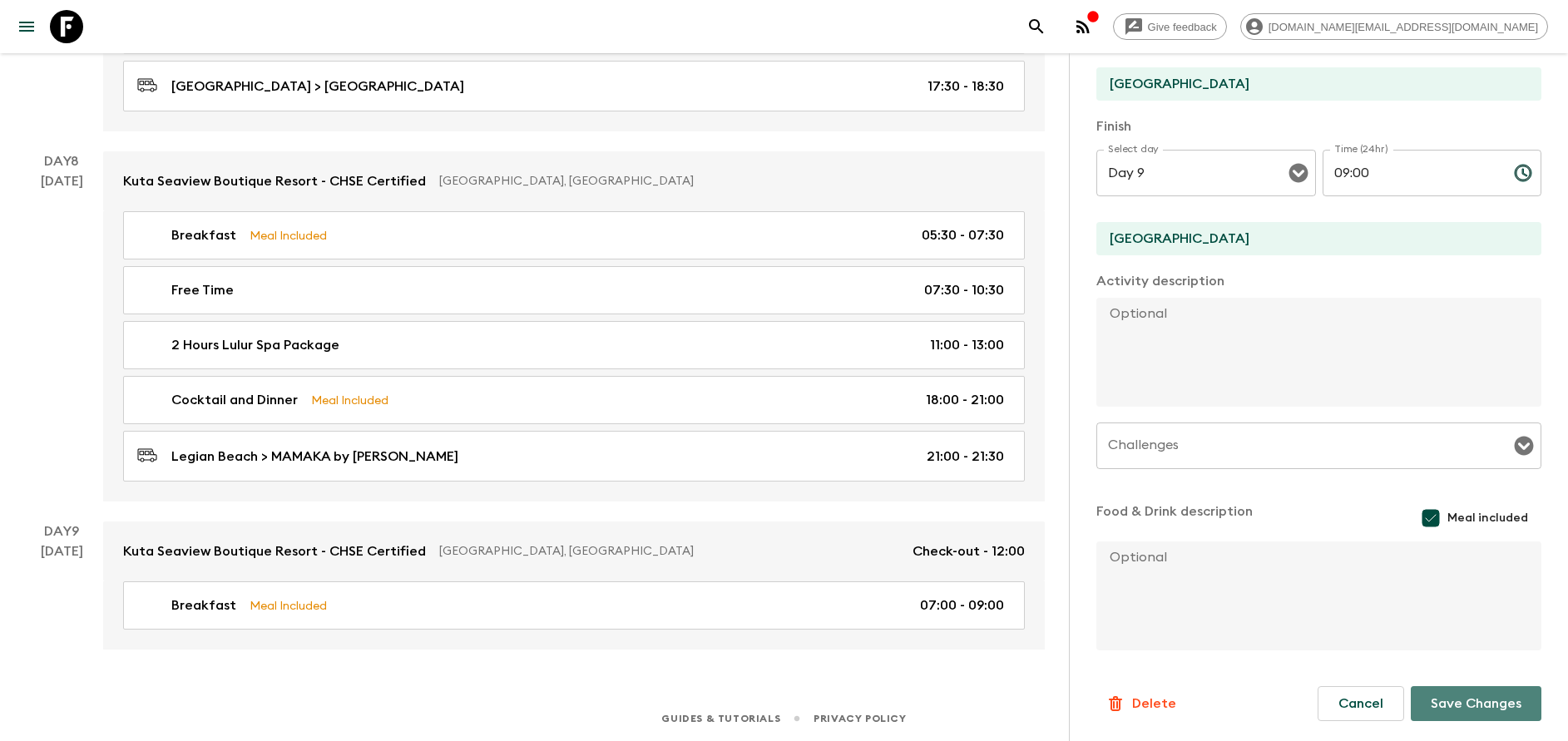
click at [1485, 690] on button "Save Changes" at bounding box center [1476, 704] width 130 height 34
